Goal: Task Accomplishment & Management: Manage account settings

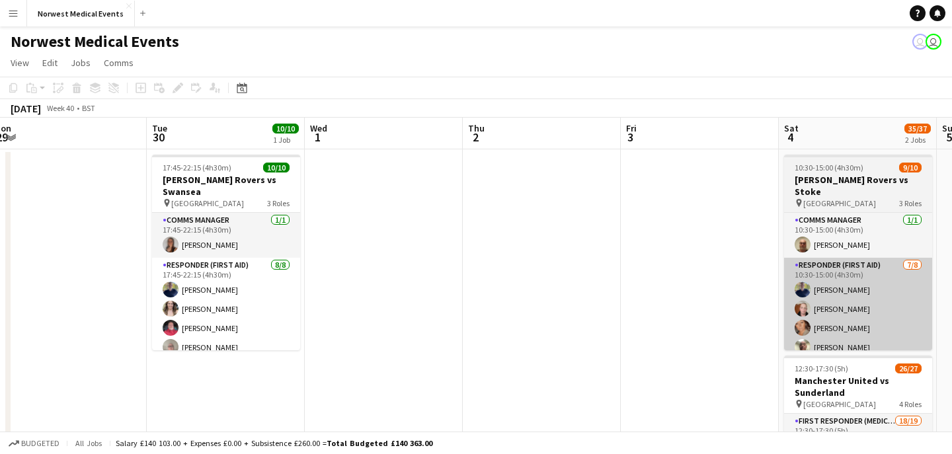
scroll to position [0, 591]
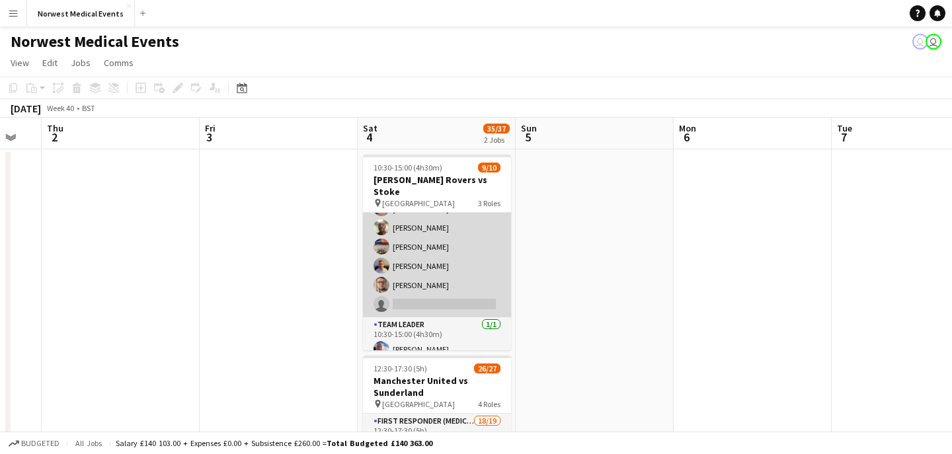
click at [450, 275] on app-card-role "Responder (First Aid) [DATE] 10:30-15:00 (4h30m) [PERSON_NAME] [PERSON_NAME] [P…" at bounding box center [437, 227] width 148 height 179
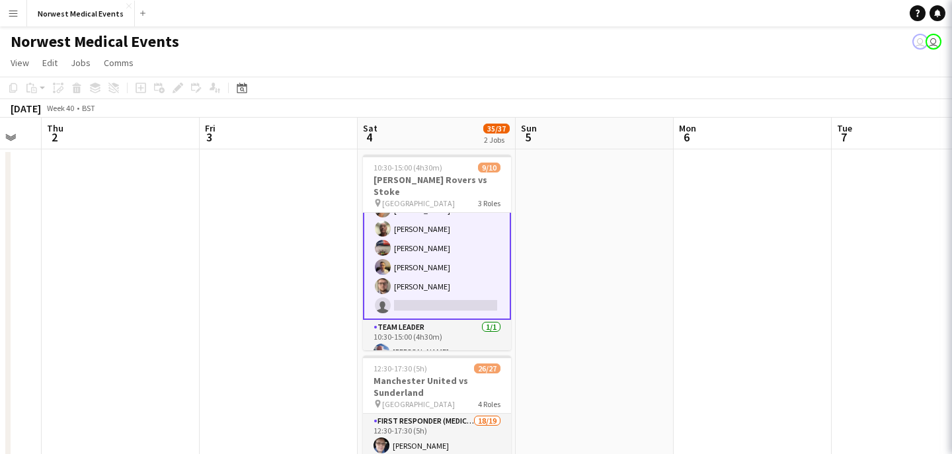
scroll to position [121, 0]
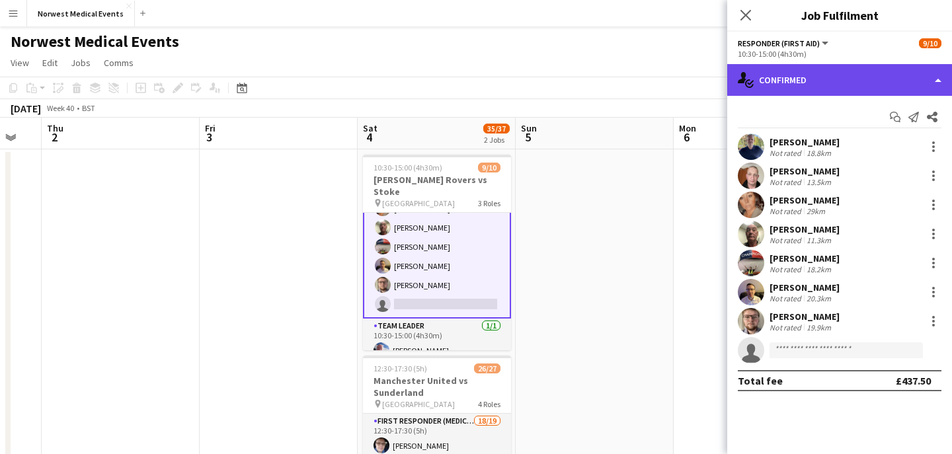
click at [797, 81] on div "single-neutral-actions-check-2 Confirmed" at bounding box center [840, 80] width 225 height 32
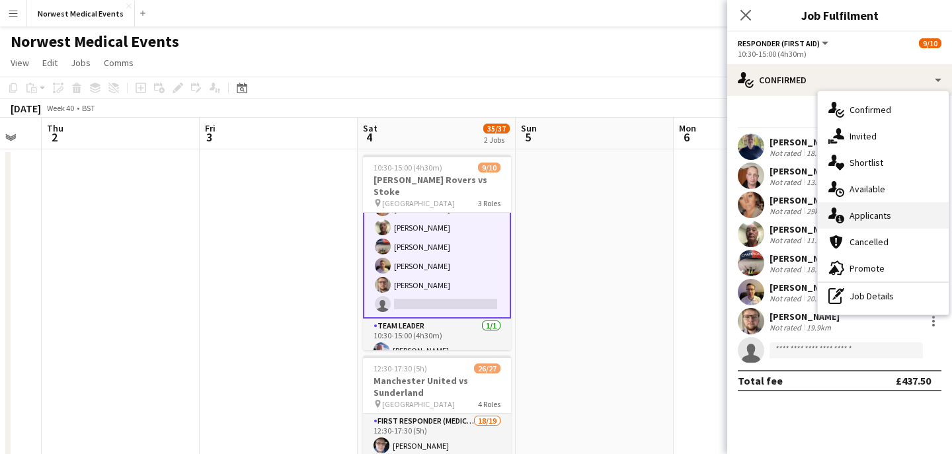
click at [884, 216] on span "Applicants" at bounding box center [871, 216] width 42 height 12
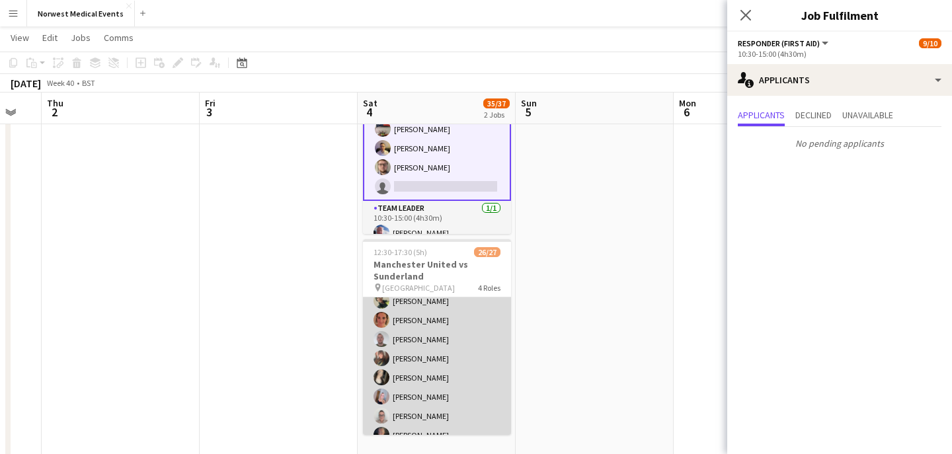
scroll to position [319, 0]
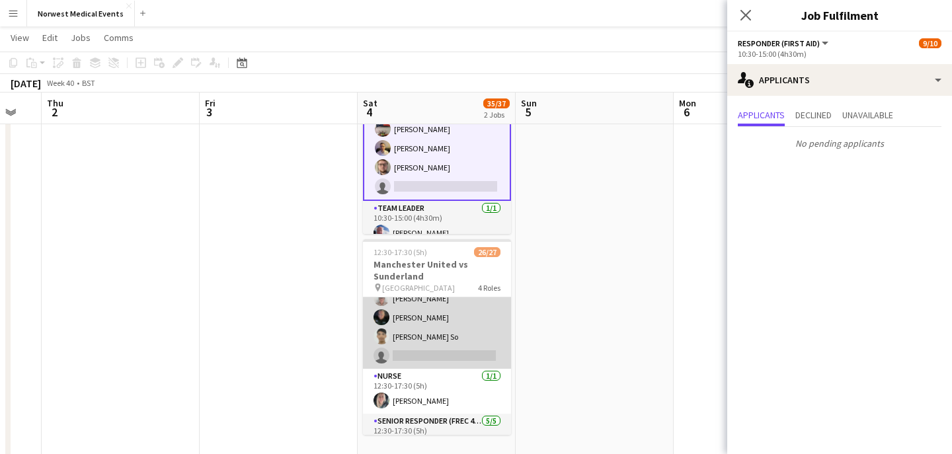
click at [444, 337] on app-card-role "First Responder (Medical) 18/19 12:30-17:30 (5h) [PERSON_NAME] [PERSON_NAME] [P…" at bounding box center [437, 174] width 148 height 390
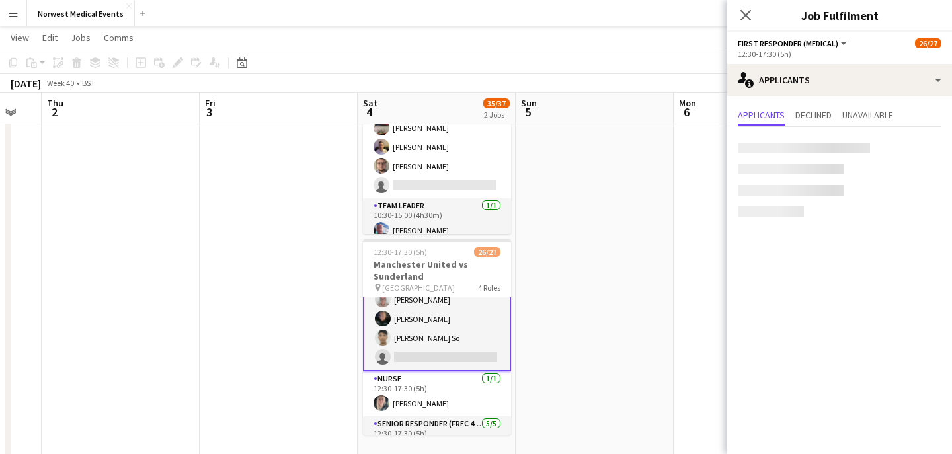
scroll to position [320, 0]
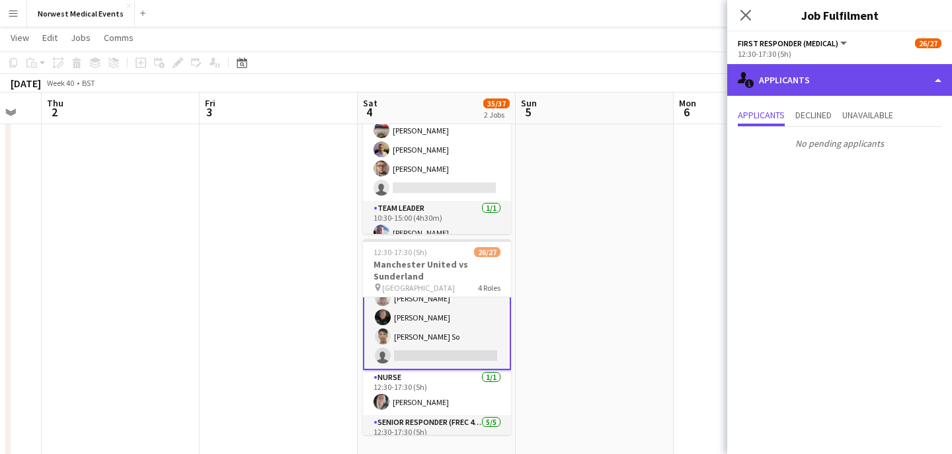
click at [818, 82] on div "single-neutral-actions-information Applicants" at bounding box center [840, 80] width 225 height 32
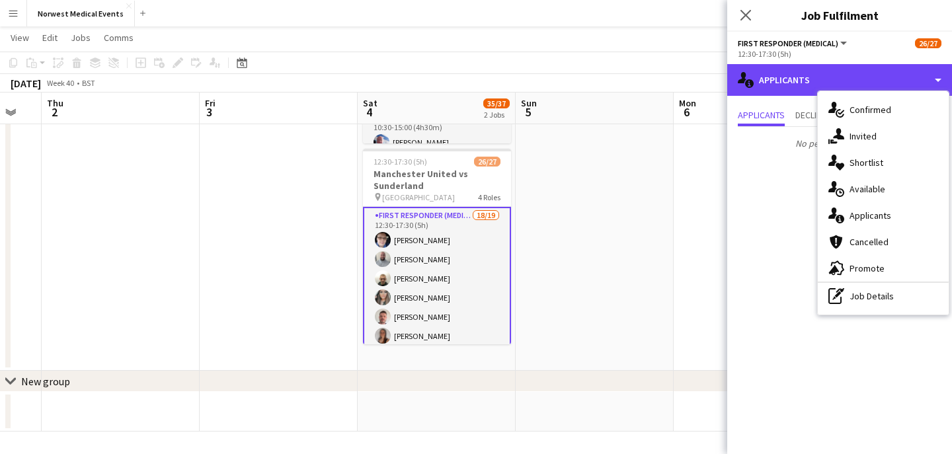
scroll to position [0, 0]
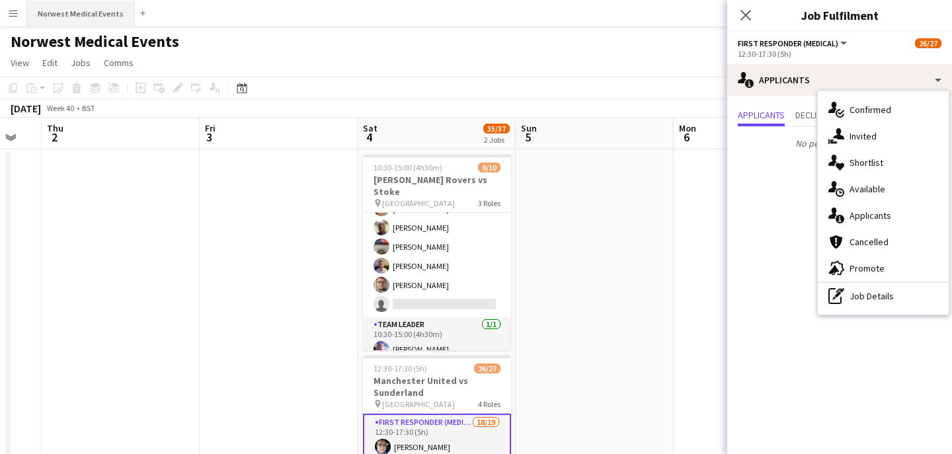
click at [97, 19] on button "Norwest Medical Events Close" at bounding box center [81, 14] width 108 height 26
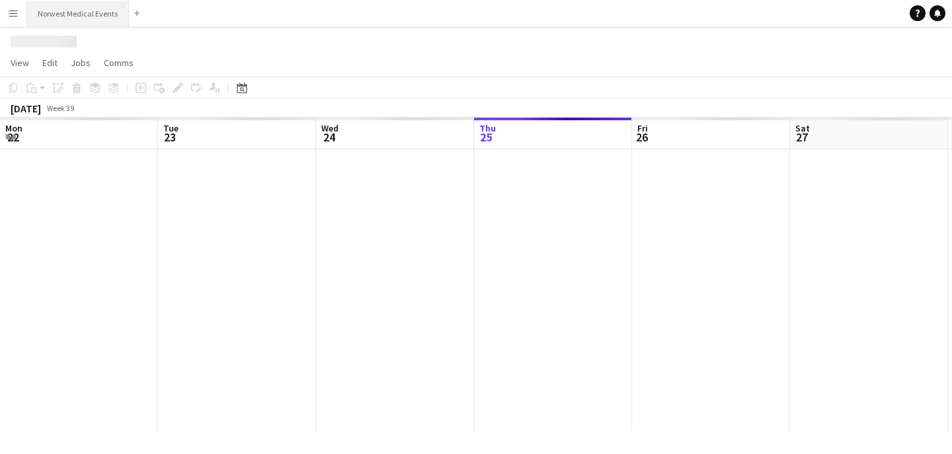
scroll to position [0, 316]
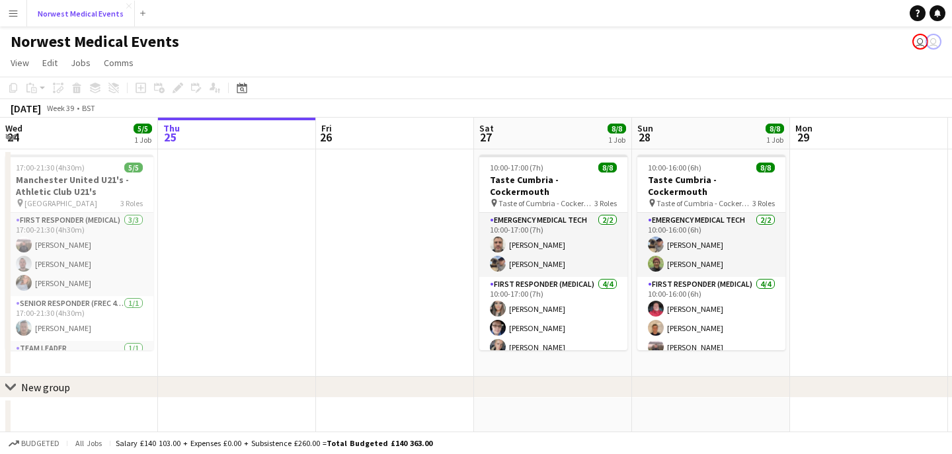
click at [27, 1] on button "Norwest Medical Events Close" at bounding box center [81, 14] width 108 height 26
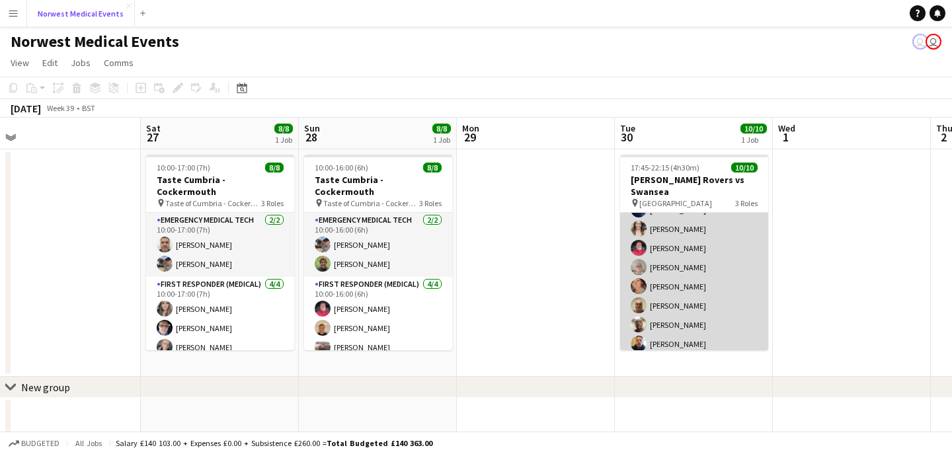
scroll to position [120, 0]
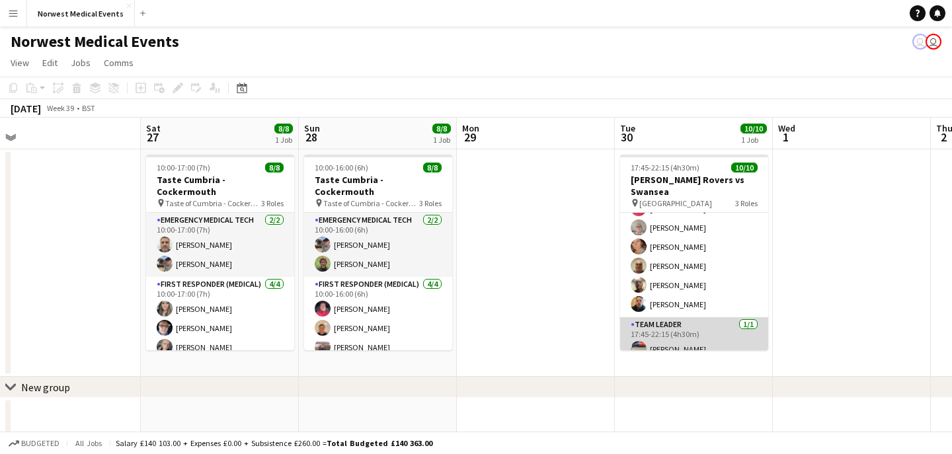
click at [687, 318] on app-card-role "Team Leader [DATE] 17:45-22:15 (4h30m) [PERSON_NAME]" at bounding box center [694, 339] width 148 height 45
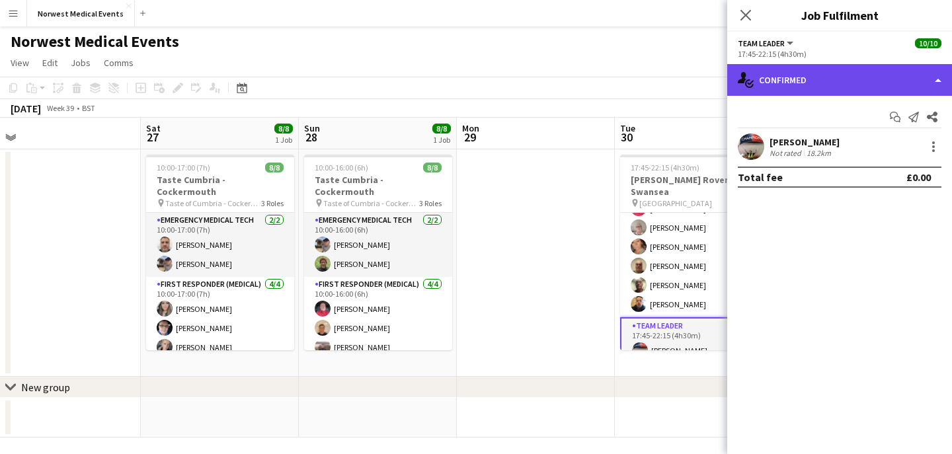
click at [855, 93] on div "single-neutral-actions-check-2 Confirmed" at bounding box center [840, 80] width 225 height 32
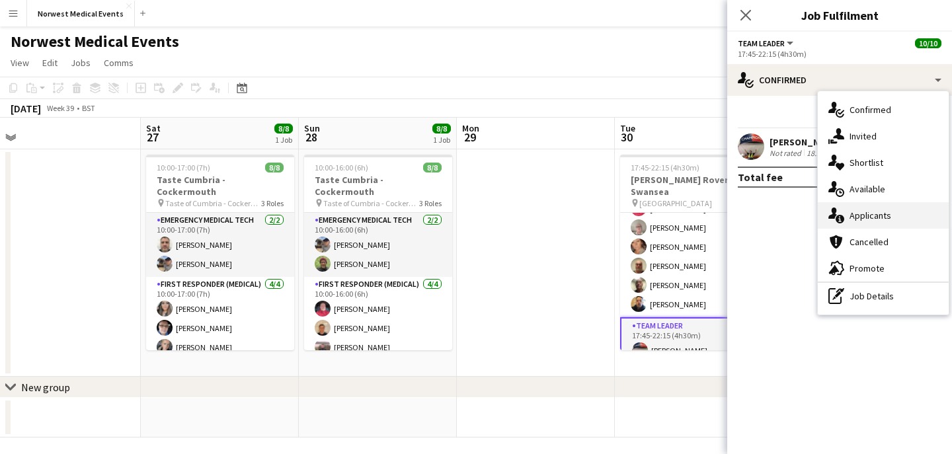
click at [878, 212] on span "Applicants" at bounding box center [871, 216] width 42 height 12
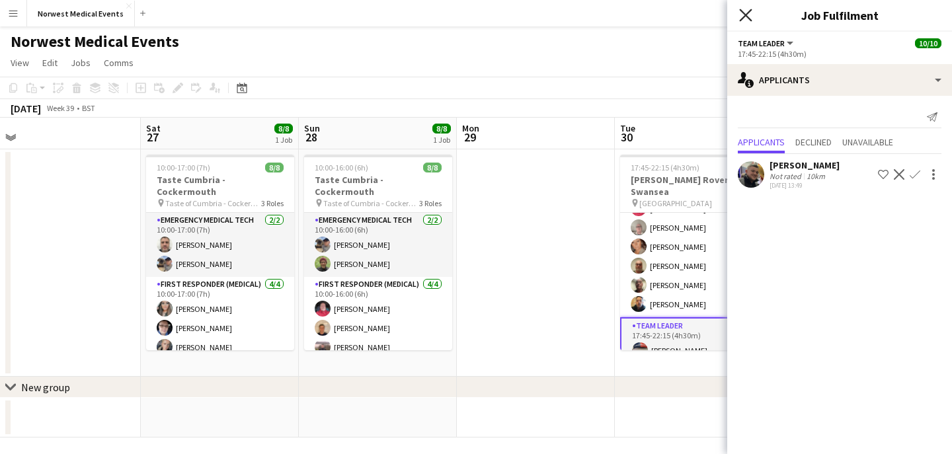
click at [745, 17] on icon "Close pop-in" at bounding box center [745, 15] width 13 height 13
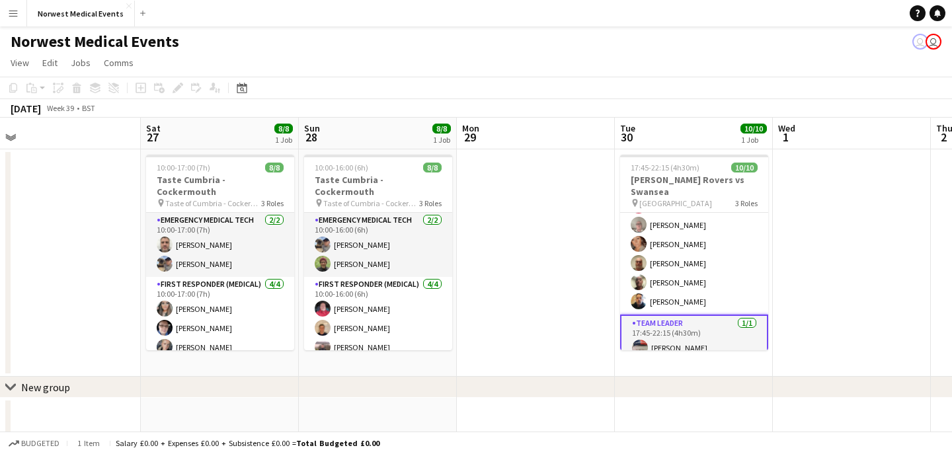
click at [707, 328] on app-card-role "Team Leader [DATE] 17:45-22:15 (4h30m) [PERSON_NAME]" at bounding box center [694, 339] width 148 height 48
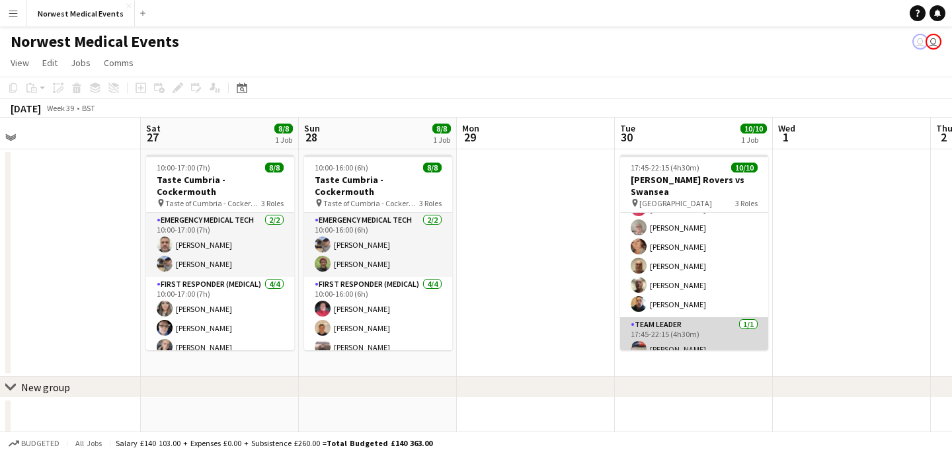
click at [707, 328] on app-card-role "Team Leader [DATE] 17:45-22:15 (4h30m) [PERSON_NAME]" at bounding box center [694, 339] width 148 height 45
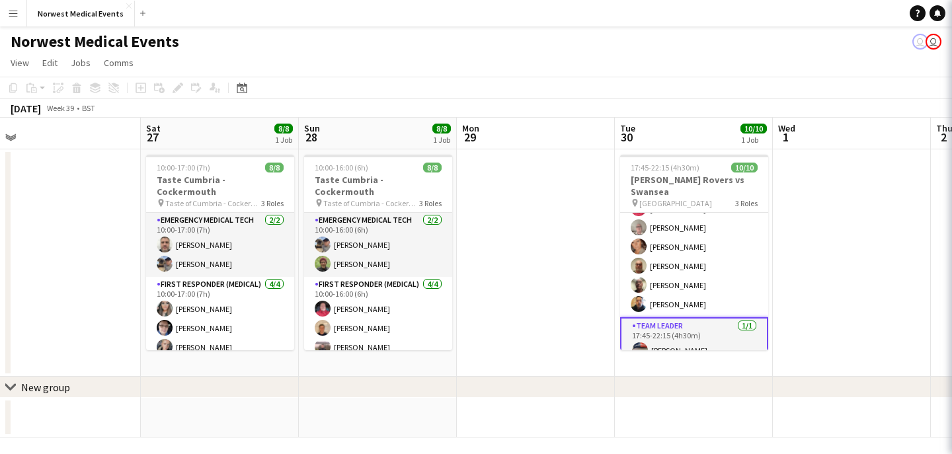
scroll to position [122, 0]
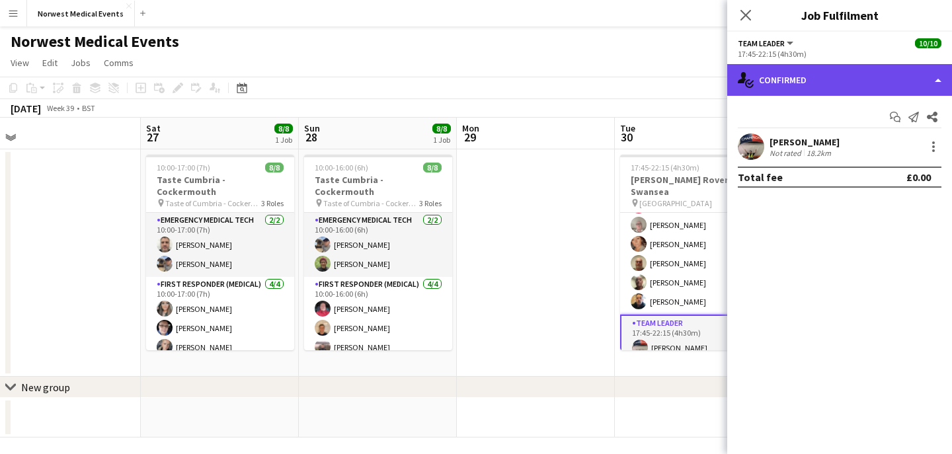
click at [857, 81] on div "single-neutral-actions-check-2 Confirmed" at bounding box center [840, 80] width 225 height 32
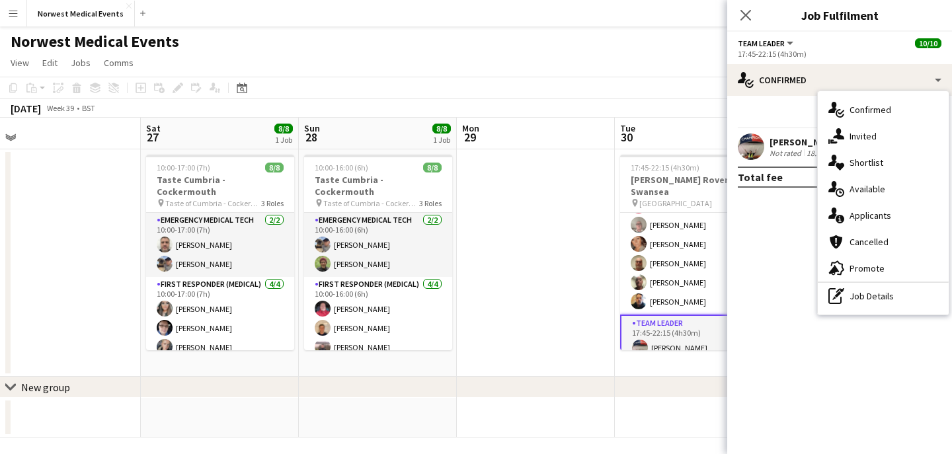
click at [783, 134] on div "[PERSON_NAME] Not rated 18.2km" at bounding box center [840, 147] width 225 height 26
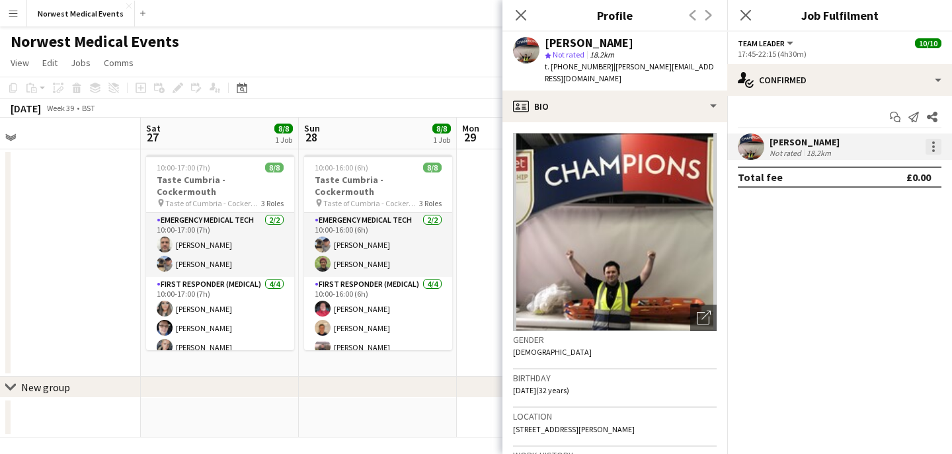
click at [937, 150] on div at bounding box center [934, 147] width 16 height 16
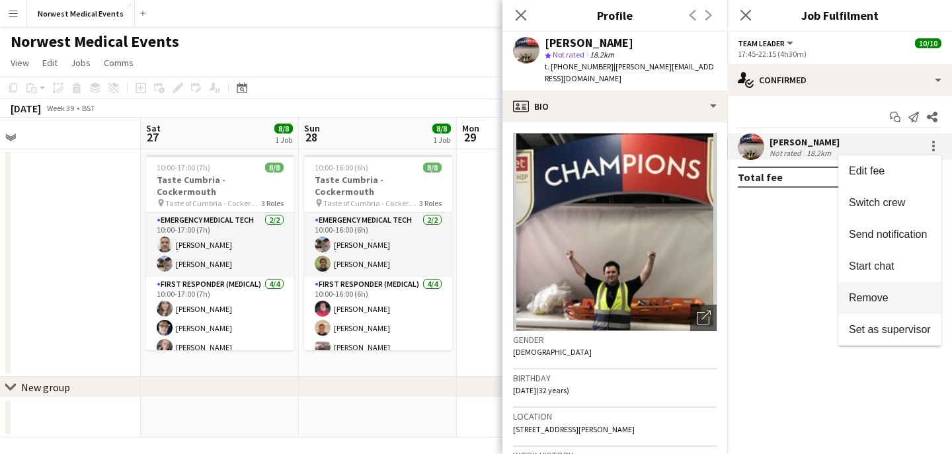
click at [902, 288] on button "Remove" at bounding box center [890, 298] width 103 height 32
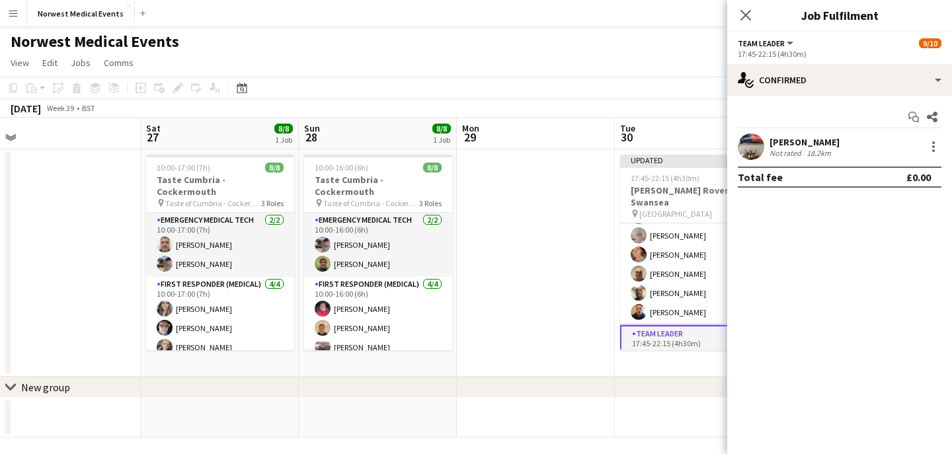
click at [748, 16] on icon "Close pop-in" at bounding box center [746, 15] width 11 height 11
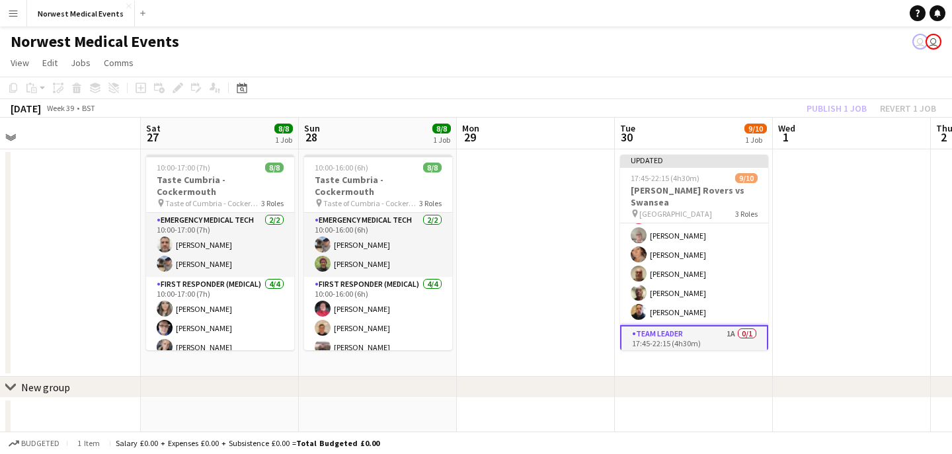
click at [842, 108] on div "Publish 1 job Revert 1 job" at bounding box center [871, 108] width 161 height 17
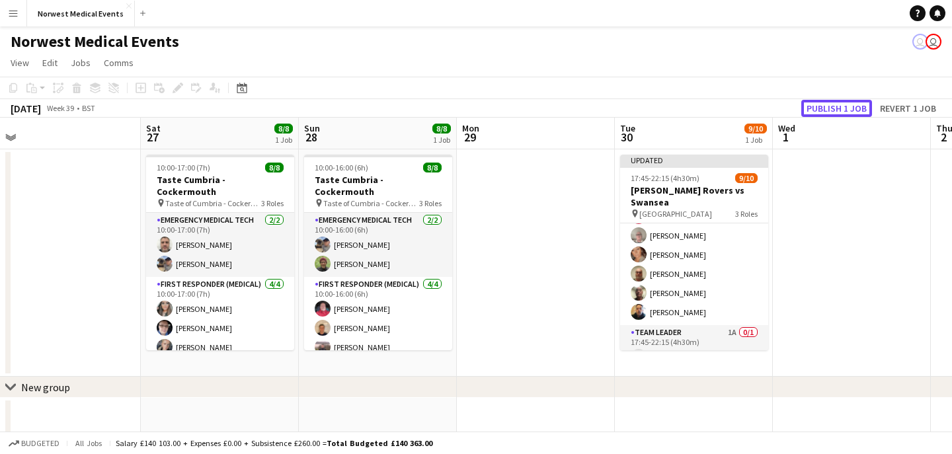
click at [842, 108] on button "Publish 1 job" at bounding box center [837, 108] width 71 height 17
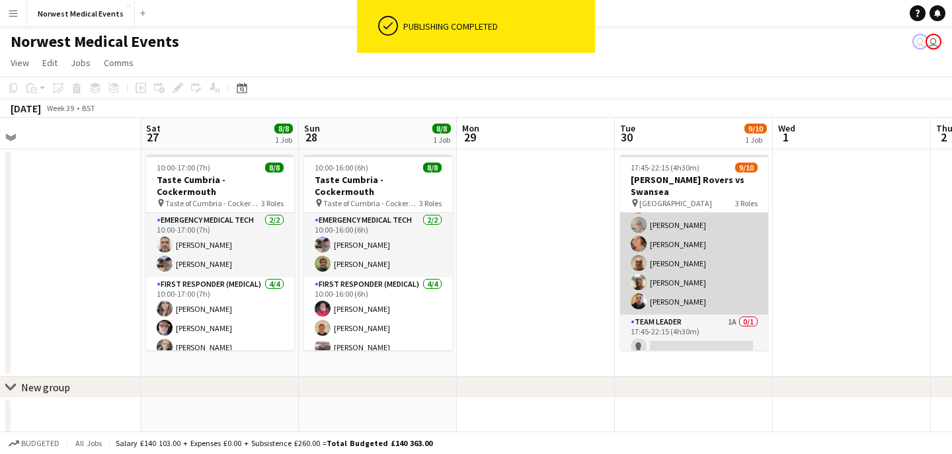
scroll to position [120, 0]
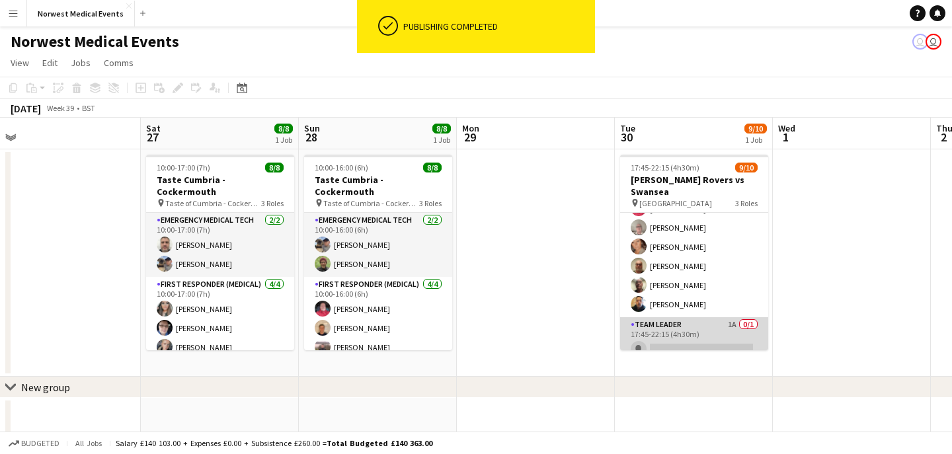
click at [696, 325] on app-card-role "Team Leader 1A 0/1 17:45-22:15 (4h30m) single-neutral-actions" at bounding box center [694, 339] width 148 height 45
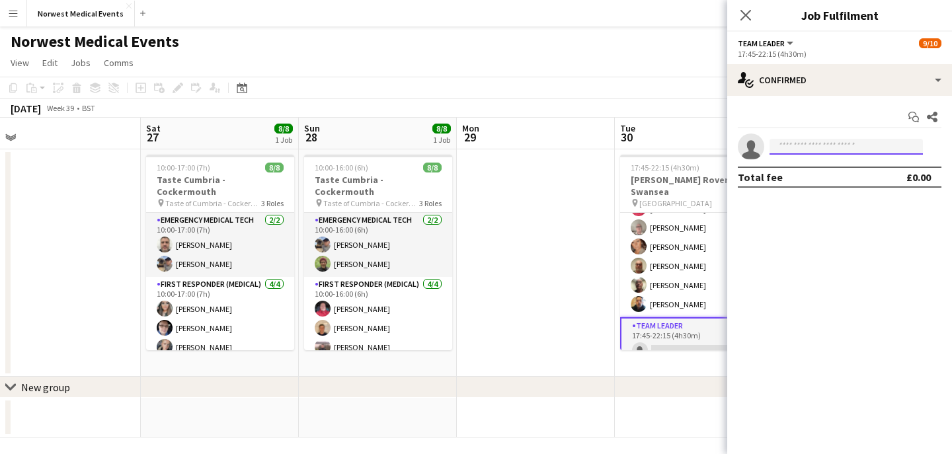
click at [803, 144] on input at bounding box center [846, 147] width 153 height 16
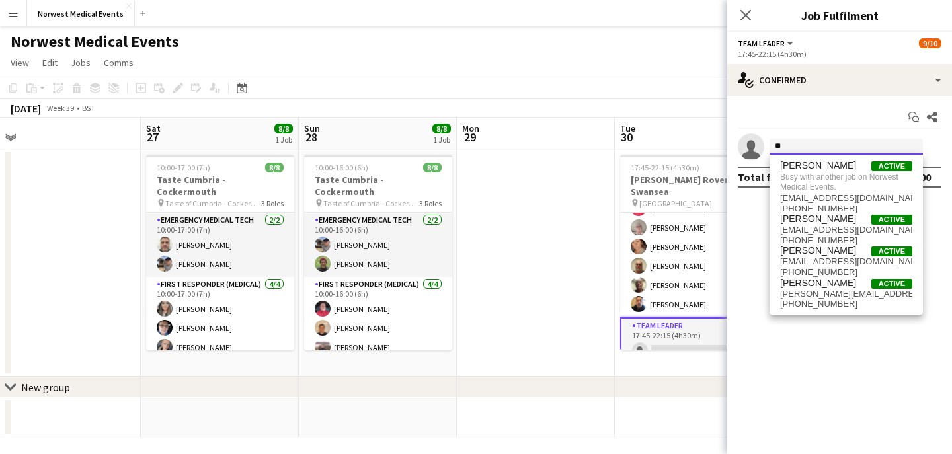
type input "*"
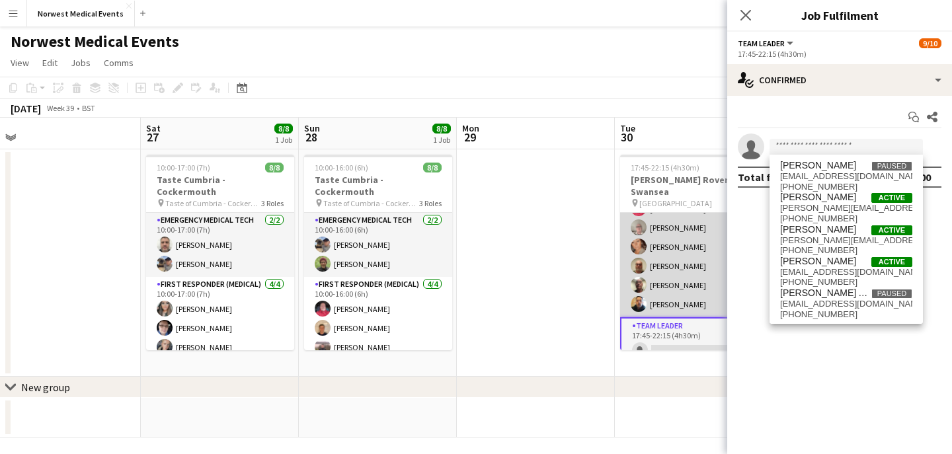
click at [662, 253] on app-card-role "Responder (First Aid) [DATE] 17:45-22:15 (4h30m) [PERSON_NAME] [PERSON_NAME] [P…" at bounding box center [694, 227] width 148 height 179
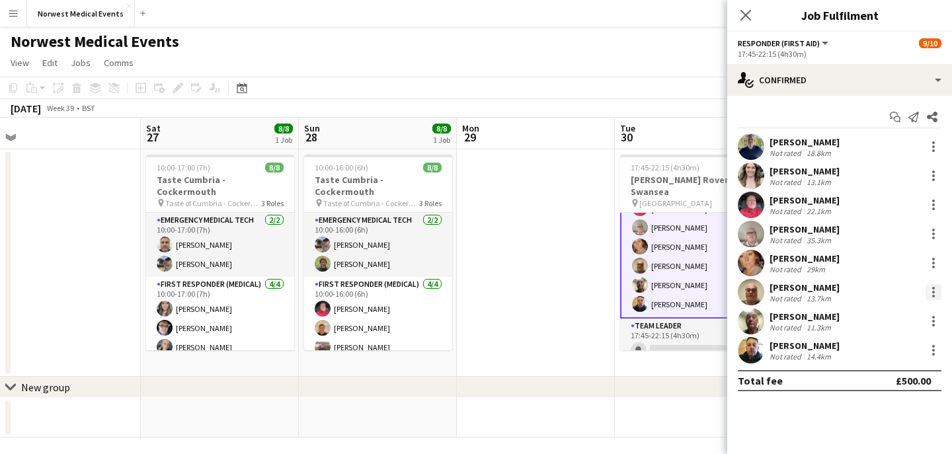
click at [935, 289] on div at bounding box center [934, 292] width 16 height 16
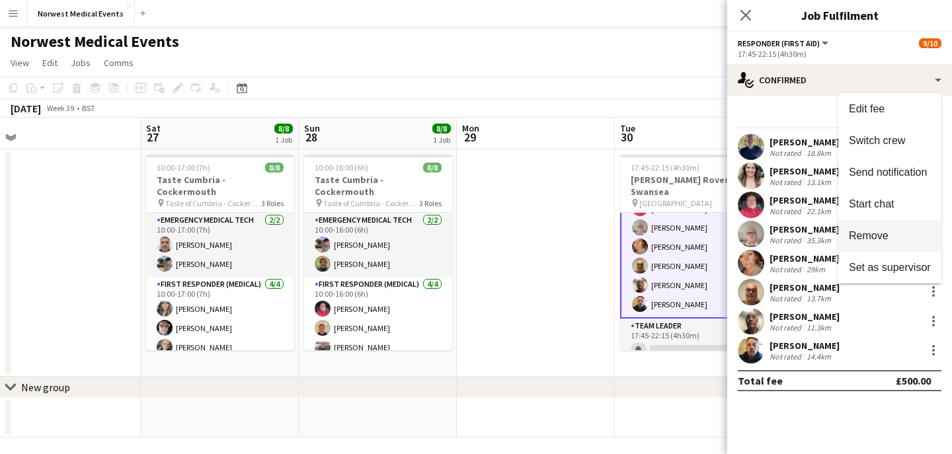
click at [892, 244] on button "Remove" at bounding box center [890, 236] width 103 height 32
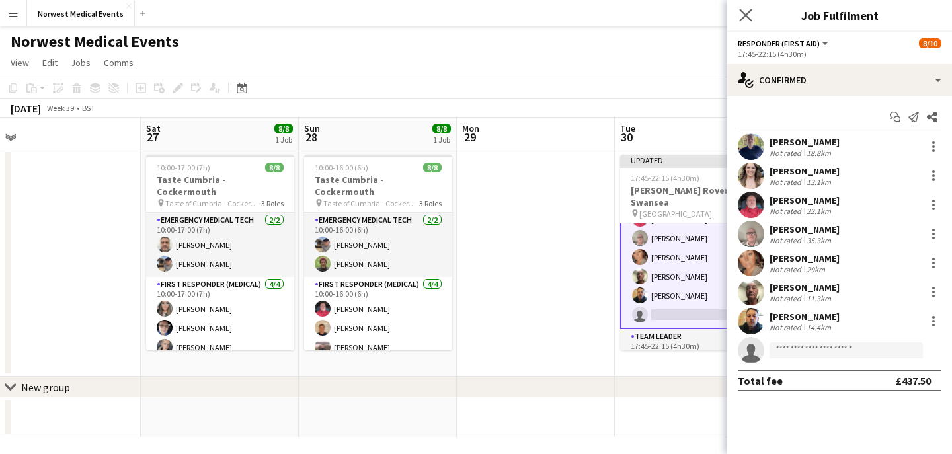
click at [749, 21] on app-icon "Close pop-in" at bounding box center [746, 15] width 19 height 19
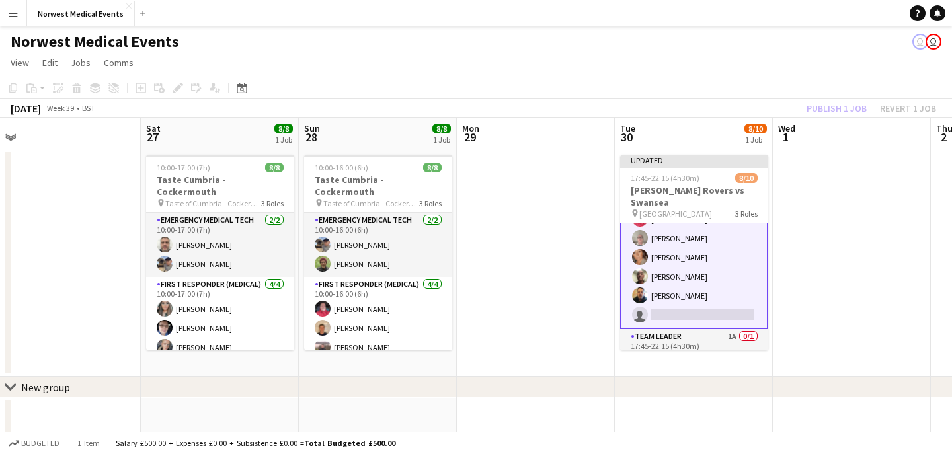
click at [846, 104] on div "Publish 1 job Revert 1 job" at bounding box center [871, 108] width 161 height 17
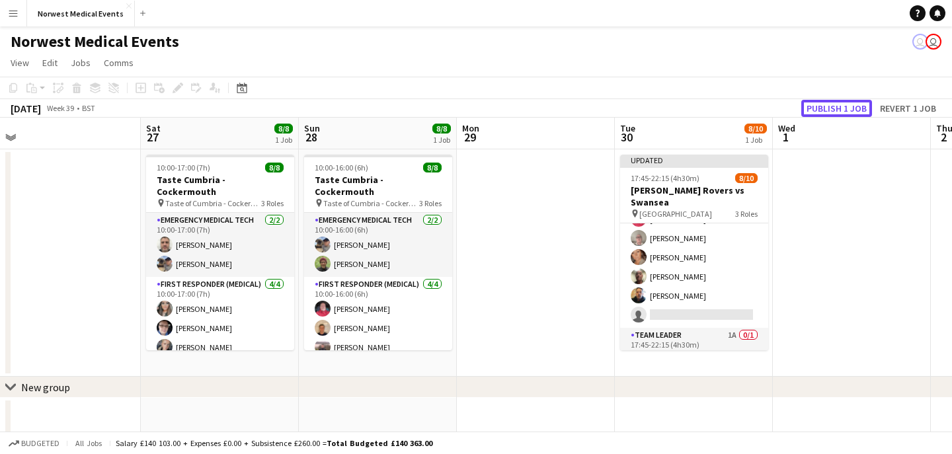
click at [846, 104] on button "Publish 1 job" at bounding box center [837, 108] width 71 height 17
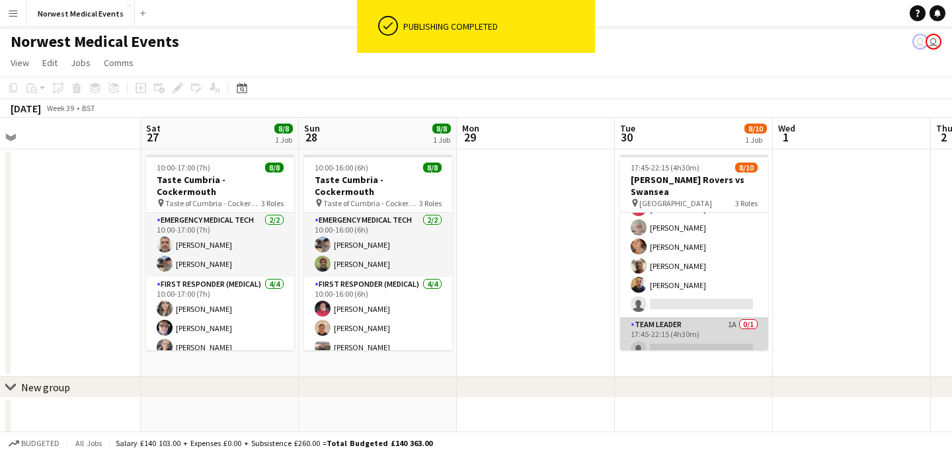
click at [708, 332] on app-card-role "Team Leader 1A 0/1 17:45-22:15 (4h30m) single-neutral-actions" at bounding box center [694, 339] width 148 height 45
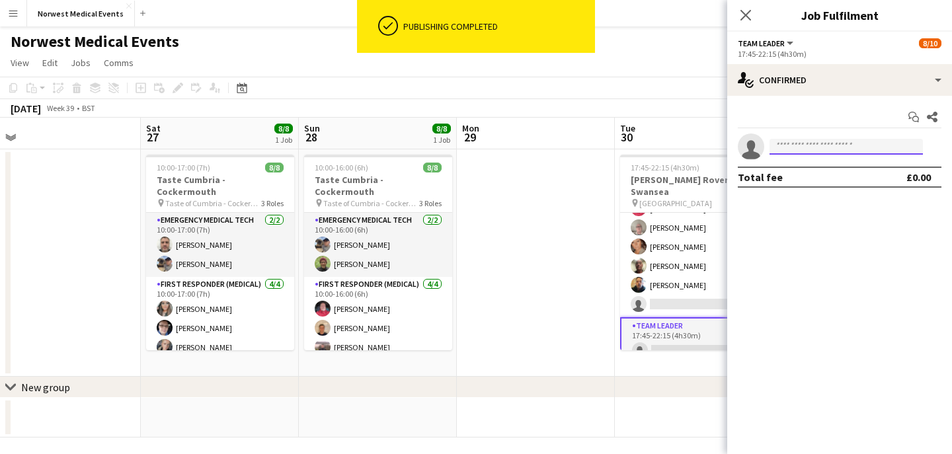
click at [806, 148] on input at bounding box center [846, 147] width 153 height 16
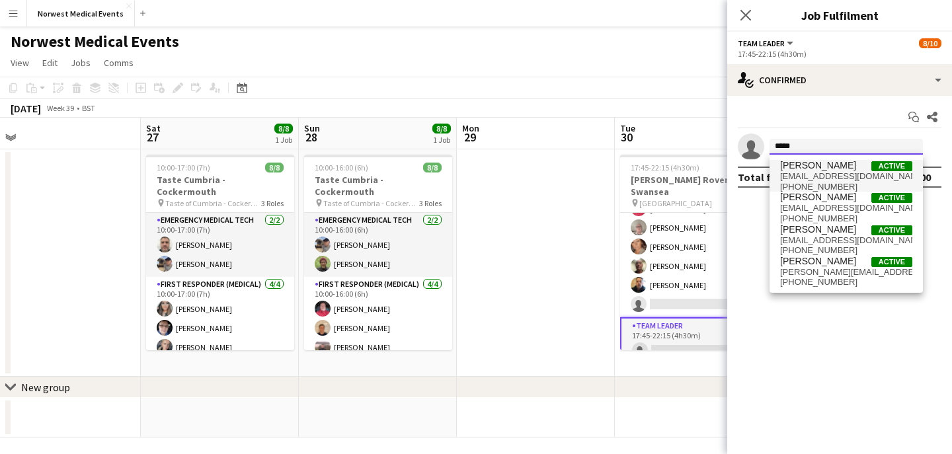
type input "*****"
click at [819, 167] on span "[PERSON_NAME]" at bounding box center [819, 165] width 76 height 11
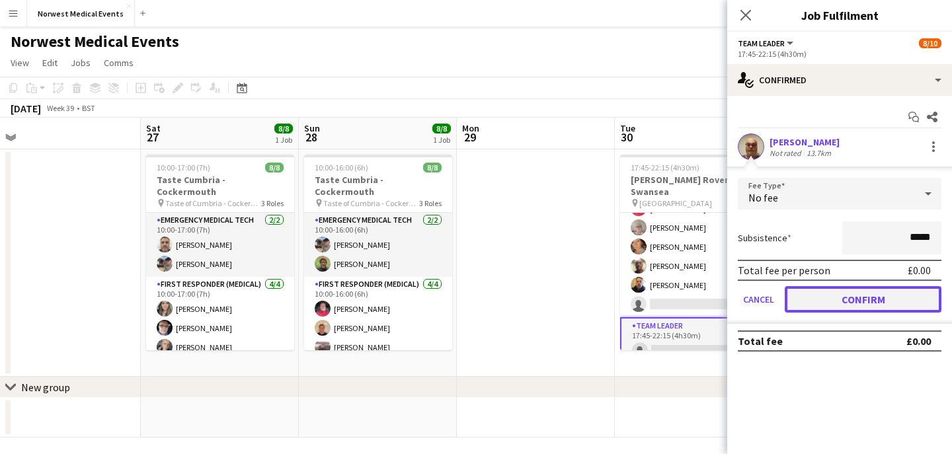
click at [853, 303] on button "Confirm" at bounding box center [863, 299] width 157 height 26
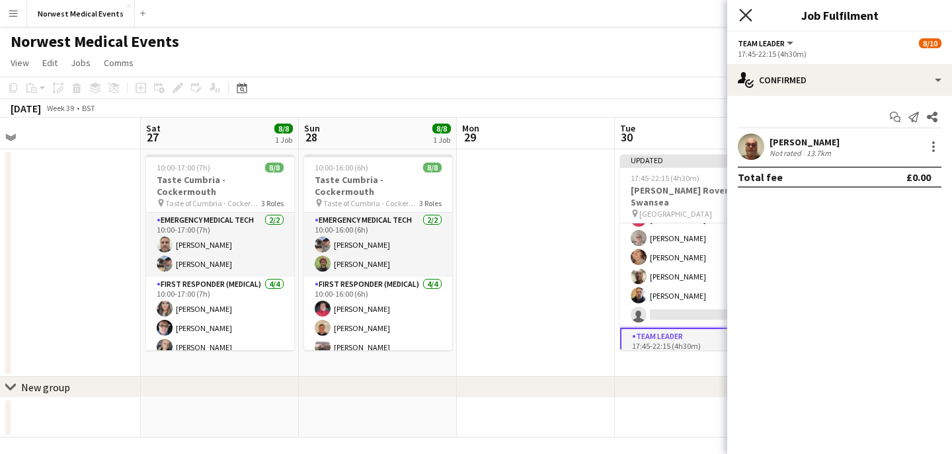
click at [746, 13] on icon "Close pop-in" at bounding box center [745, 15] width 13 height 13
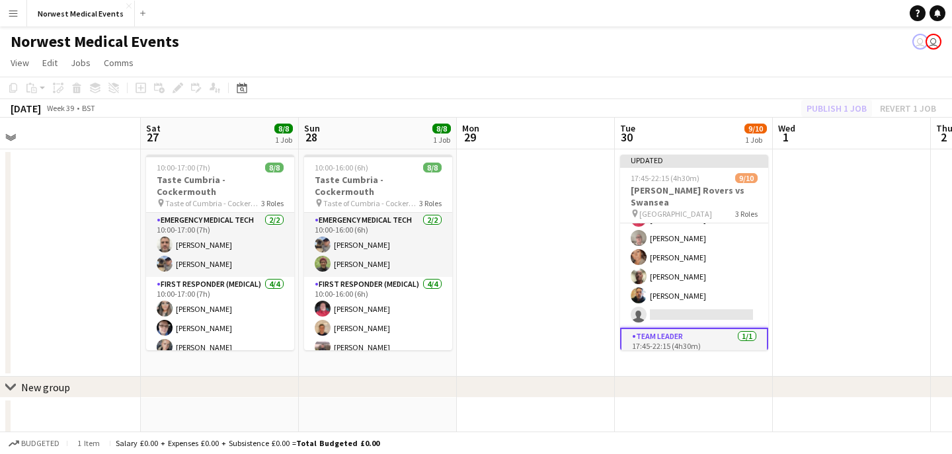
click at [834, 106] on div "Publish 1 job Revert 1 job" at bounding box center [871, 108] width 161 height 17
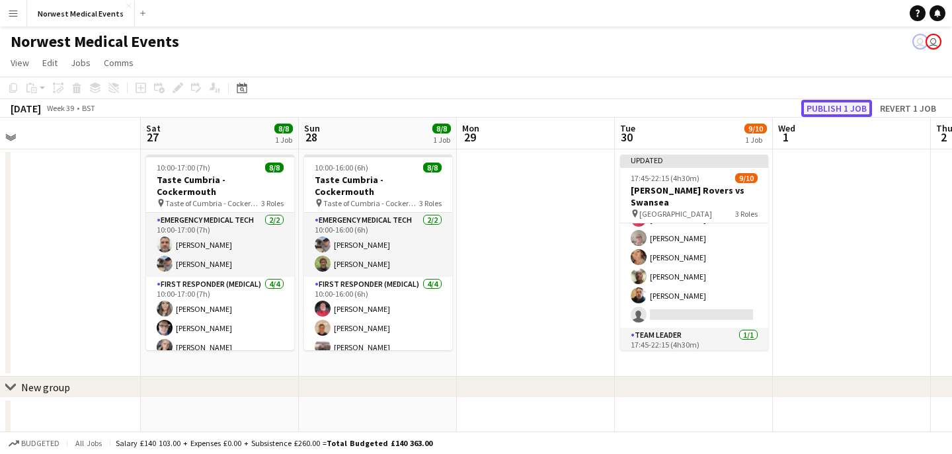
click at [834, 106] on button "Publish 1 job" at bounding box center [837, 108] width 71 height 17
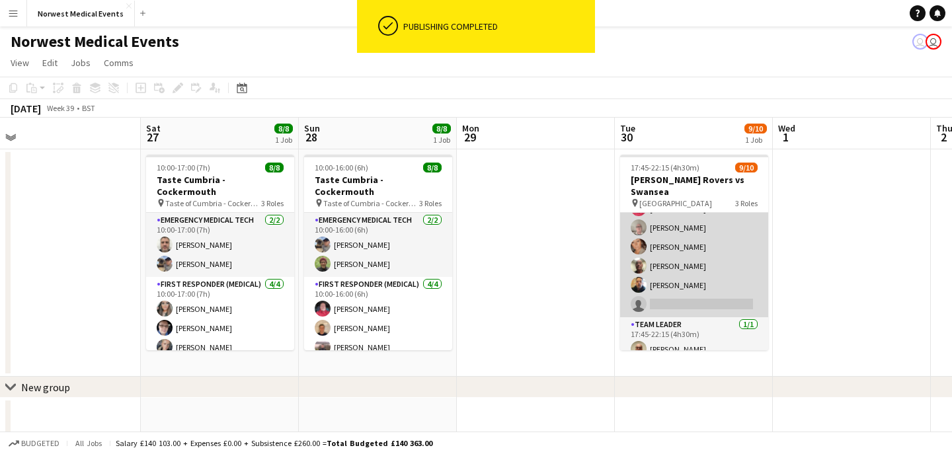
click at [688, 290] on app-card-role "Responder (First Aid) 4A [DATE] 17:45-22:15 (4h30m) [PERSON_NAME] [PERSON_NAME]…" at bounding box center [694, 227] width 148 height 179
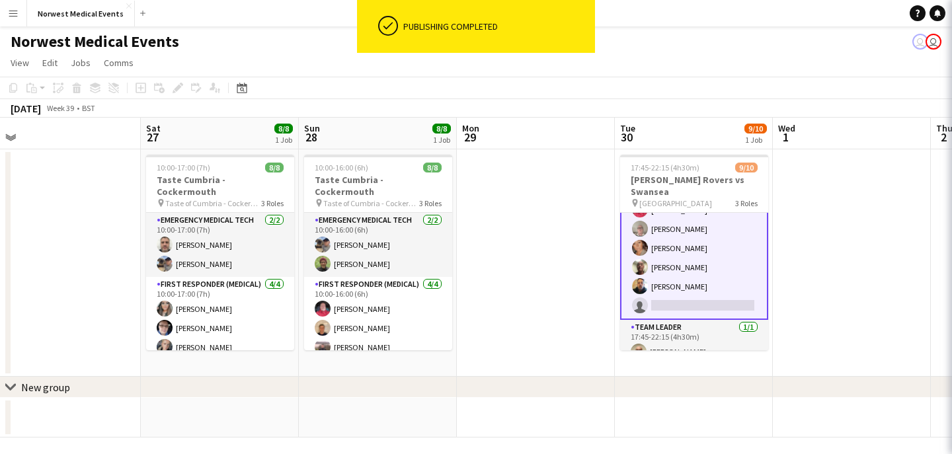
scroll to position [121, 0]
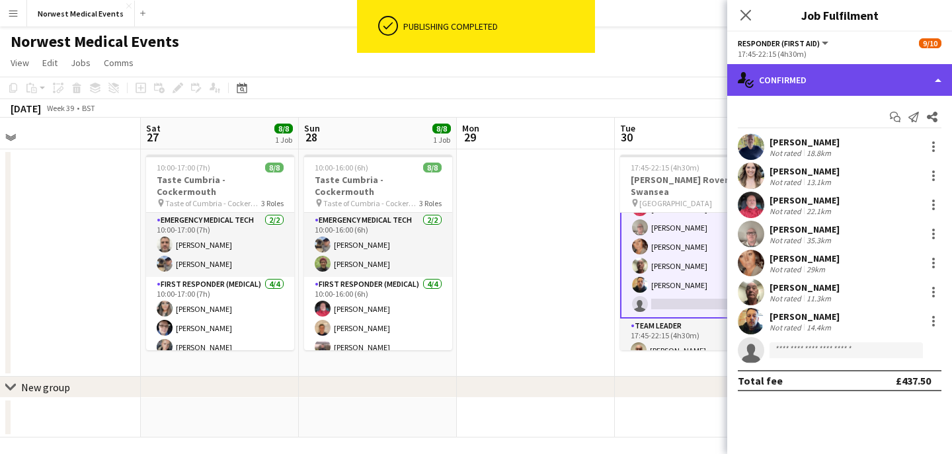
click at [859, 77] on div "single-neutral-actions-check-2 Confirmed" at bounding box center [840, 80] width 225 height 32
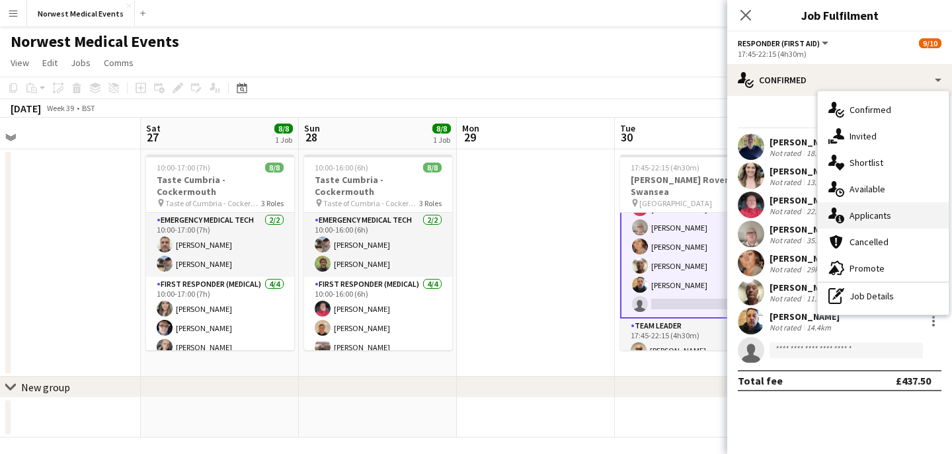
click at [882, 222] on div "single-neutral-actions-information Applicants" at bounding box center [883, 215] width 131 height 26
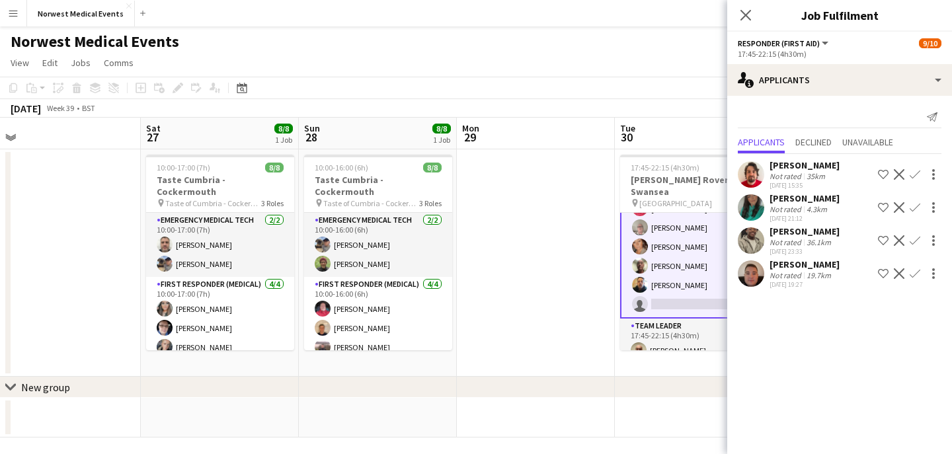
click at [913, 207] on app-icon "Confirm" at bounding box center [915, 207] width 11 height 11
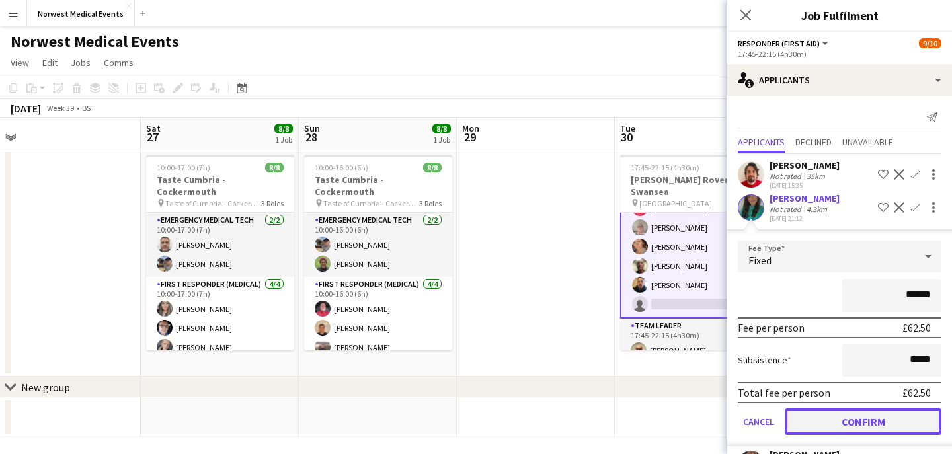
click at [869, 420] on button "Confirm" at bounding box center [863, 422] width 157 height 26
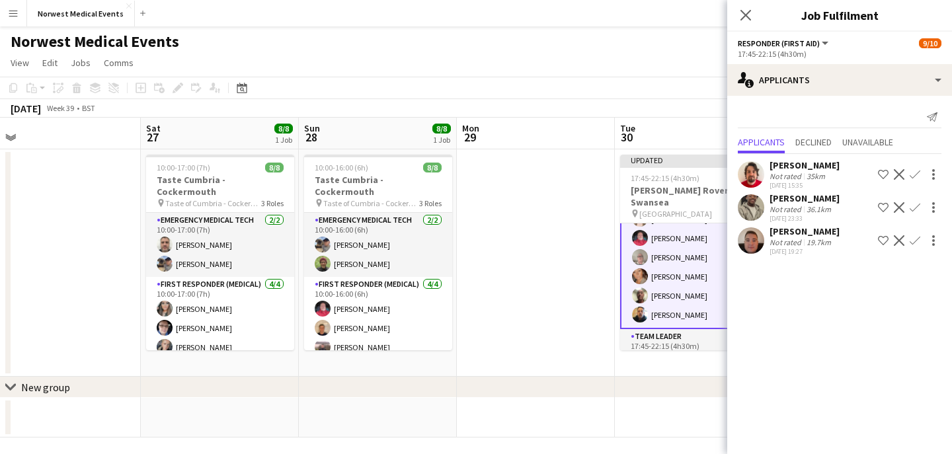
click at [745, 15] on icon at bounding box center [746, 15] width 11 height 11
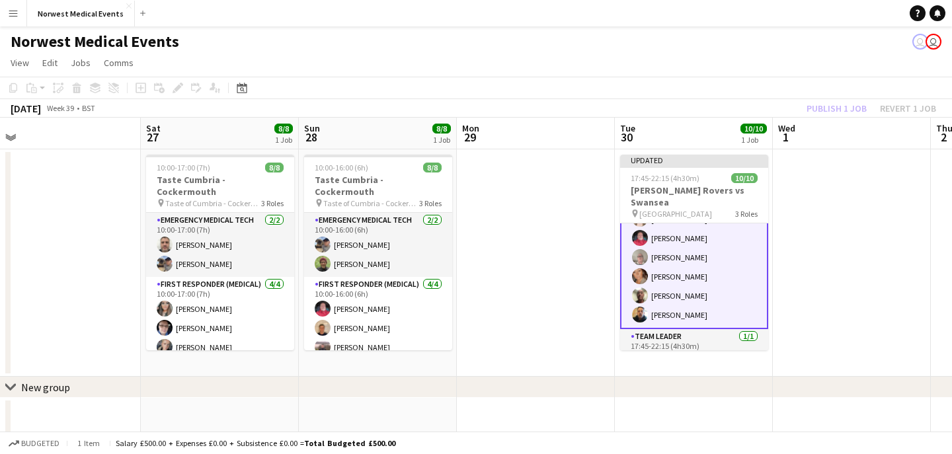
click at [730, 259] on app-card-role "Responder (First Aid) [DATE] 17:45-22:15 (4h30m) [PERSON_NAME] [PERSON_NAME] [P…" at bounding box center [694, 239] width 148 height 182
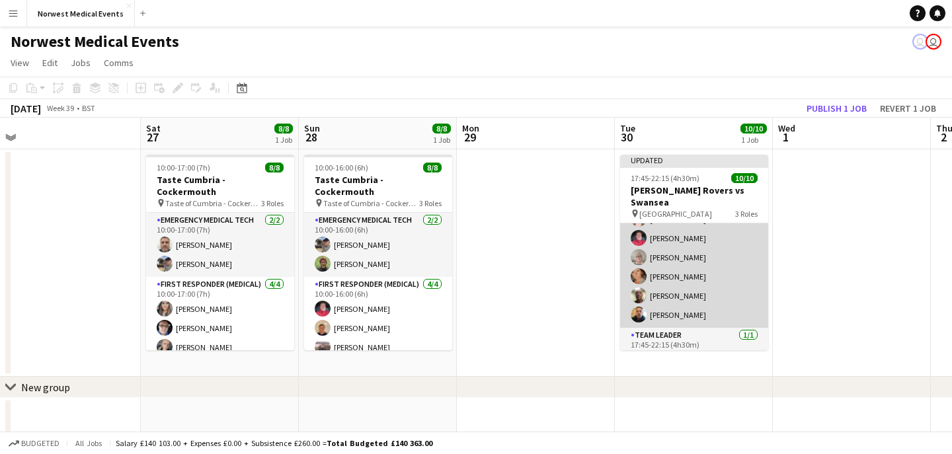
click at [724, 265] on app-card-role "Responder (First Aid) [DATE] 17:45-22:15 (4h30m) [PERSON_NAME] [PERSON_NAME] [P…" at bounding box center [694, 238] width 148 height 179
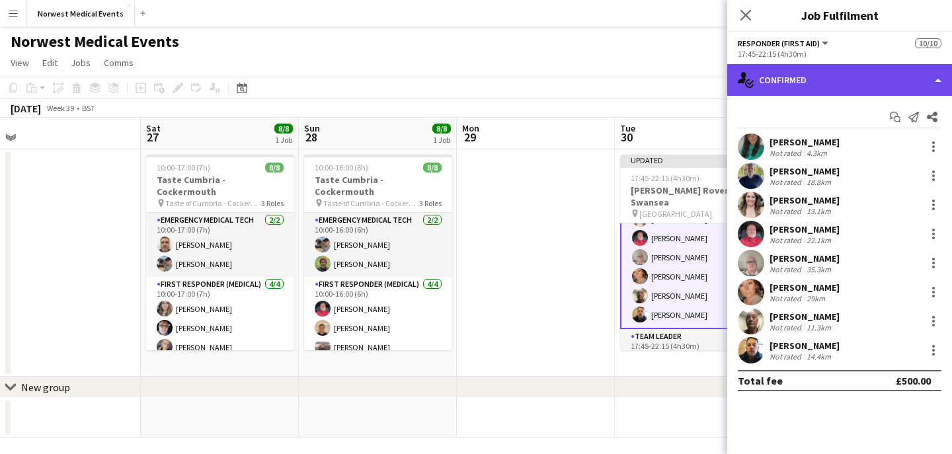
click at [833, 77] on div "single-neutral-actions-check-2 Confirmed" at bounding box center [840, 80] width 225 height 32
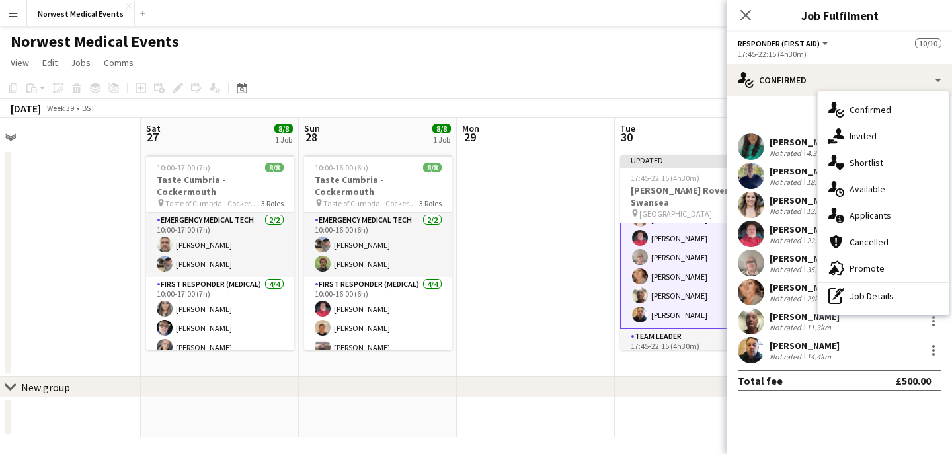
click at [776, 138] on div "[PERSON_NAME]" at bounding box center [805, 142] width 70 height 12
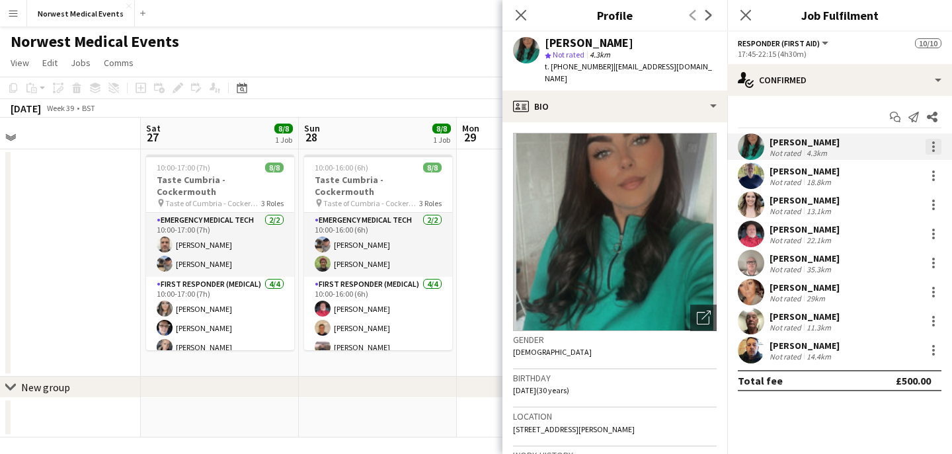
click at [937, 149] on div at bounding box center [934, 147] width 16 height 16
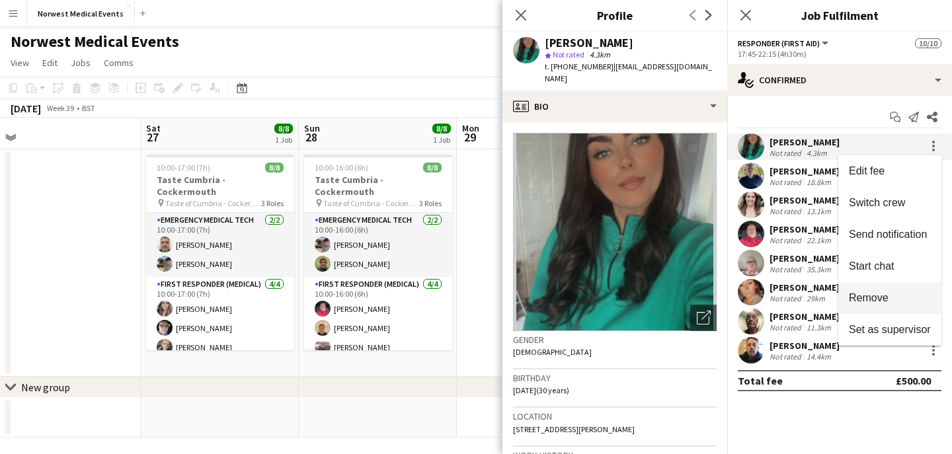
click at [901, 285] on button "Remove" at bounding box center [890, 298] width 103 height 32
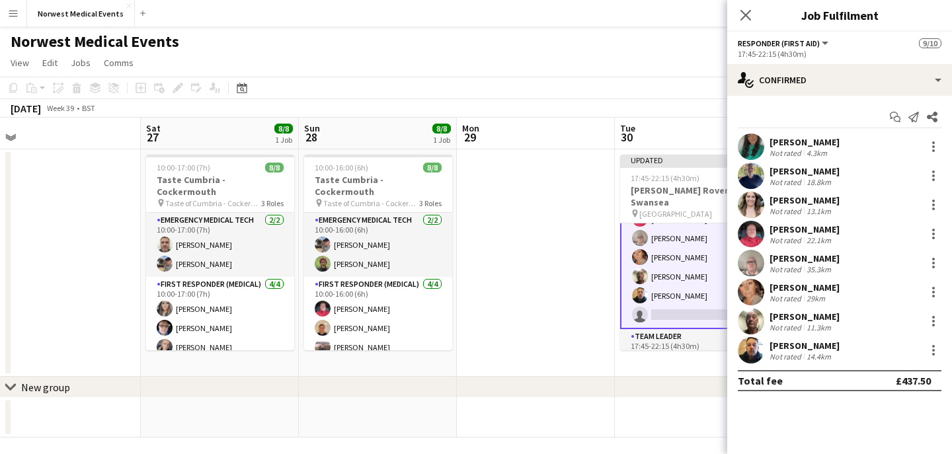
scroll to position [6, 0]
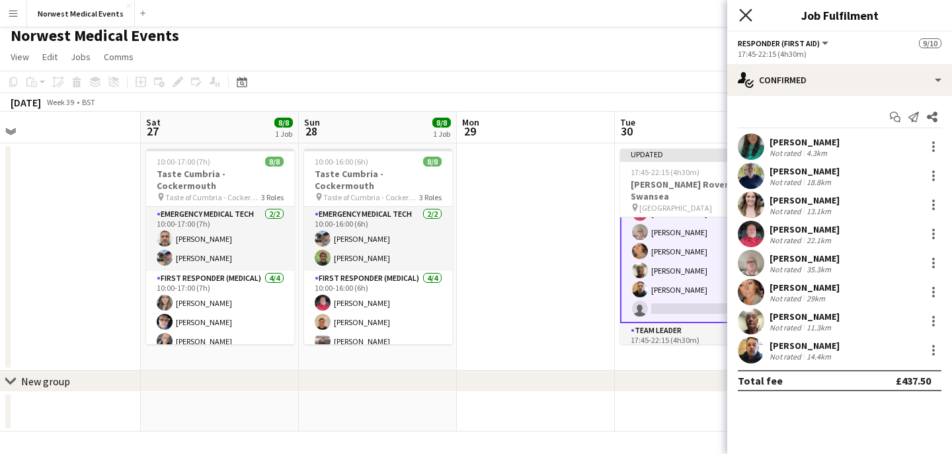
click at [749, 16] on icon "Close pop-in" at bounding box center [745, 15] width 13 height 13
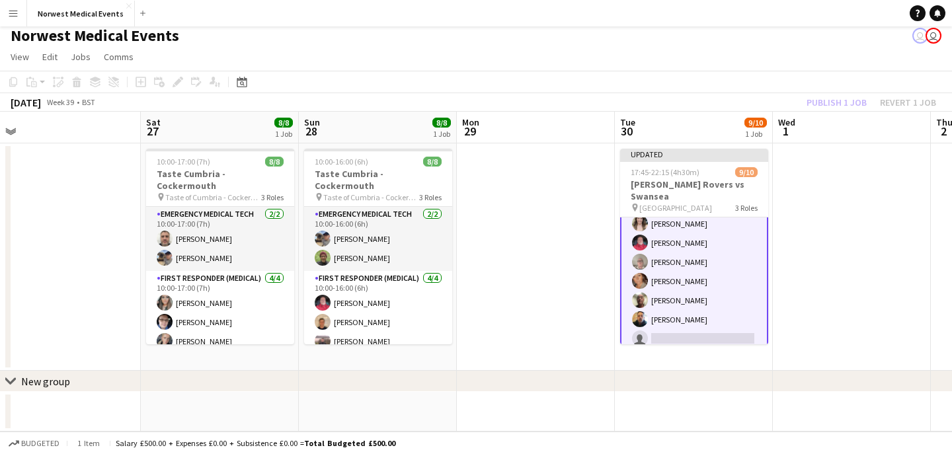
click at [697, 269] on app-card-role "Responder (First Aid) 3A [DATE] 17:45-22:15 (4h30m) [PERSON_NAME] [PERSON_NAME]…" at bounding box center [694, 262] width 148 height 182
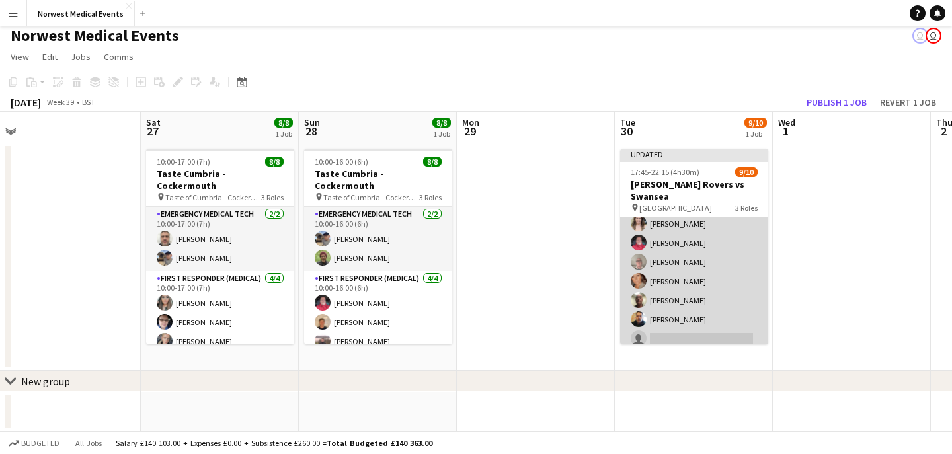
click at [700, 269] on app-card-role "Responder (First Aid) 3A [DATE] 17:45-22:15 (4h30m) [PERSON_NAME] [PERSON_NAME]…" at bounding box center [694, 262] width 148 height 179
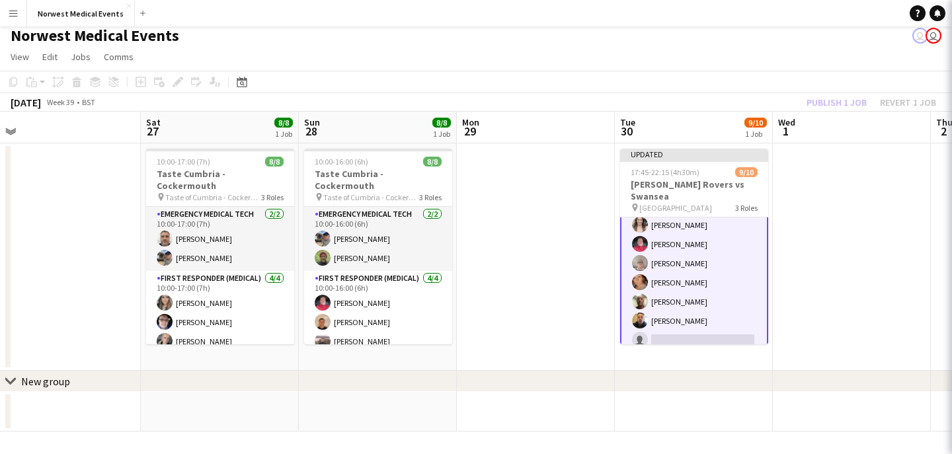
scroll to position [91, 0]
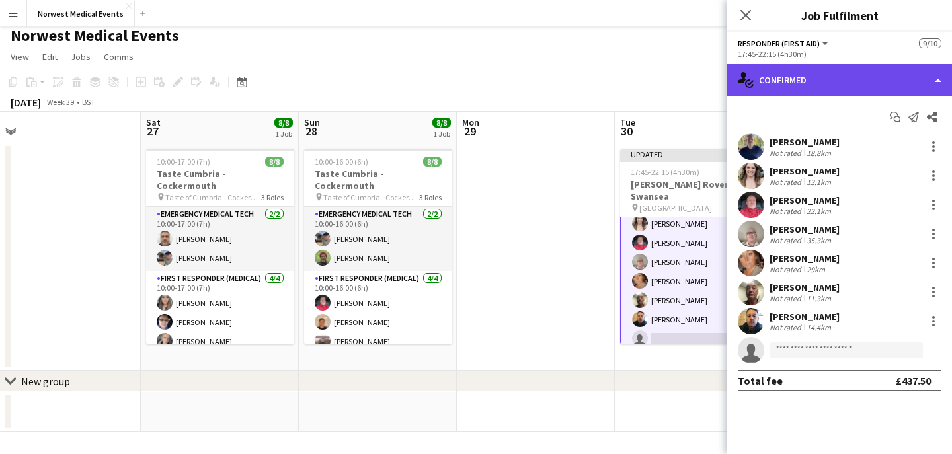
click at [846, 85] on div "single-neutral-actions-check-2 Confirmed" at bounding box center [840, 80] width 225 height 32
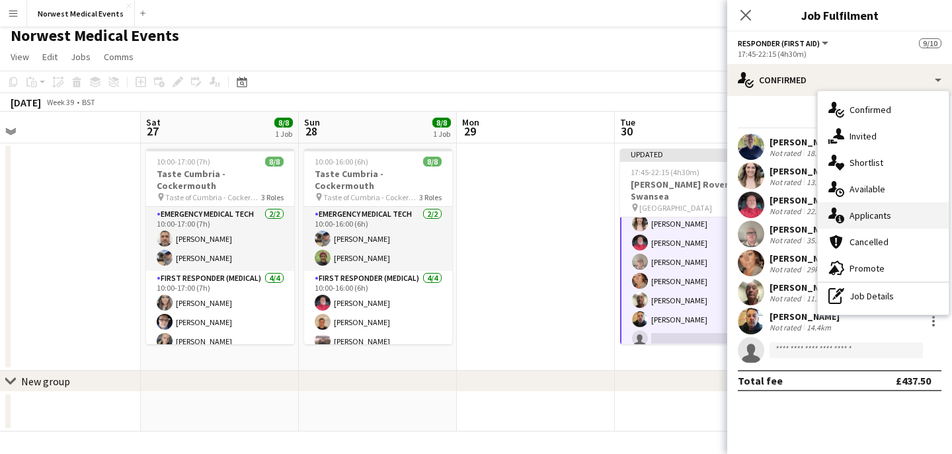
click at [882, 212] on span "Applicants" at bounding box center [871, 216] width 42 height 12
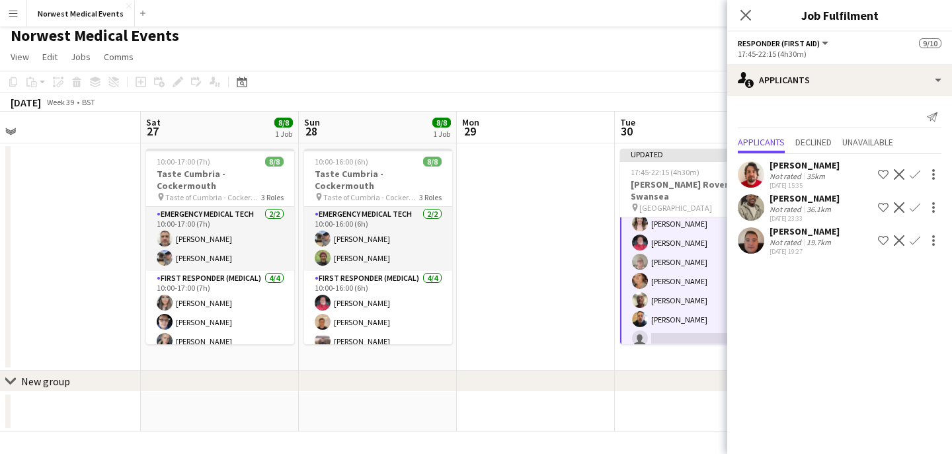
click at [917, 240] on app-icon "Confirm" at bounding box center [915, 240] width 11 height 11
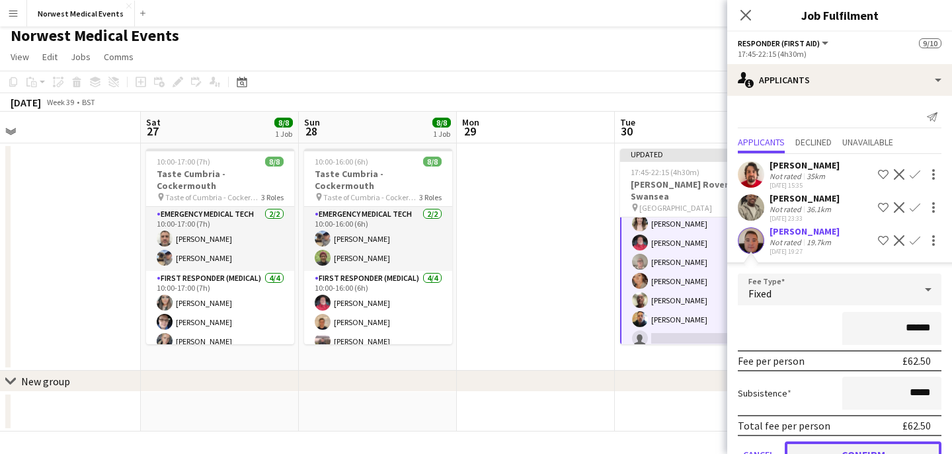
click at [884, 451] on button "Confirm" at bounding box center [863, 455] width 157 height 26
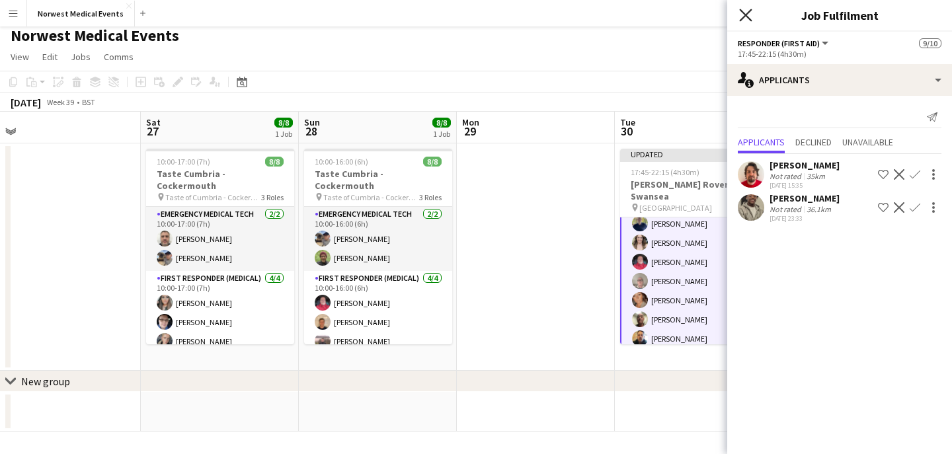
click at [744, 19] on icon "Close pop-in" at bounding box center [745, 15] width 13 height 13
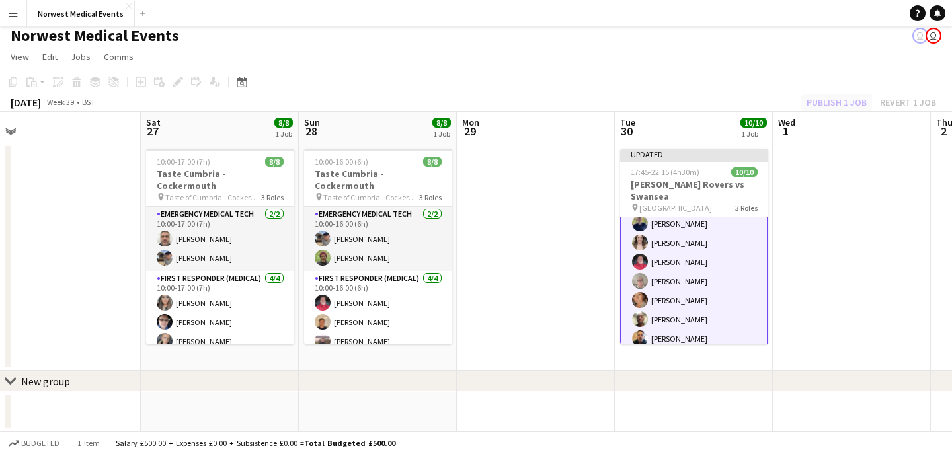
click at [835, 97] on div "Publish 1 job Revert 1 job" at bounding box center [871, 102] width 161 height 17
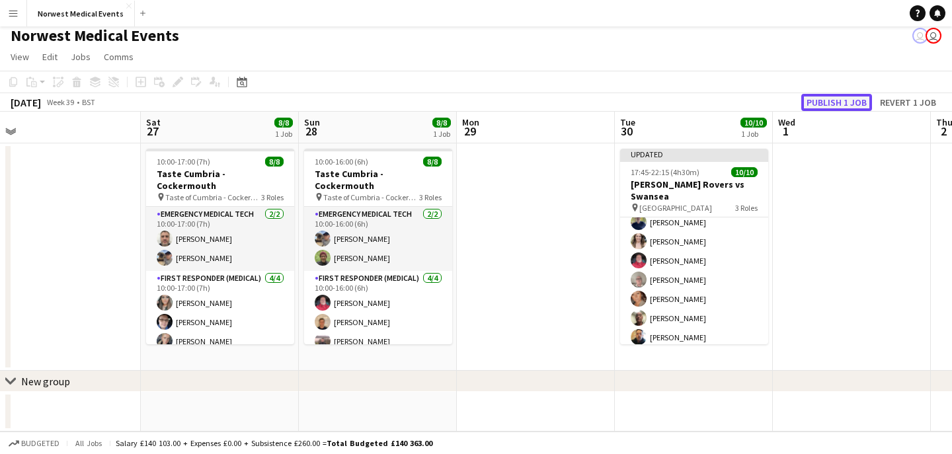
scroll to position [90, 0]
click at [835, 97] on button "Publish 1 job" at bounding box center [837, 102] width 71 height 17
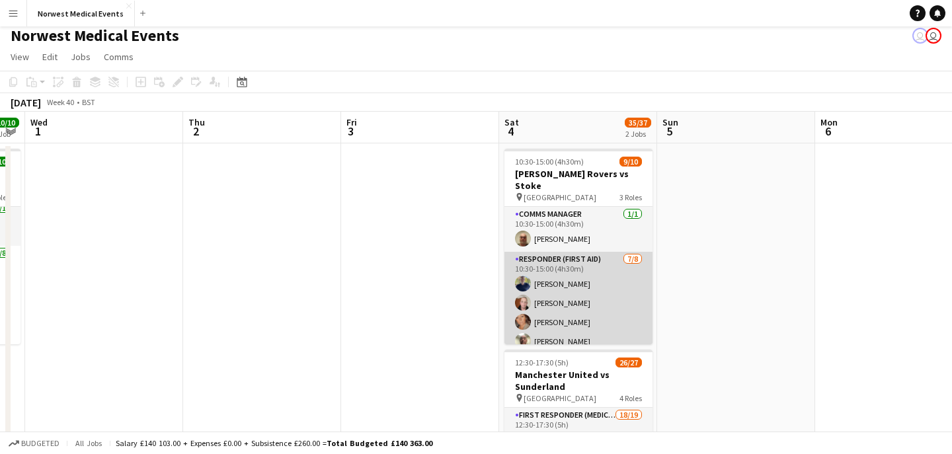
scroll to position [0, 582]
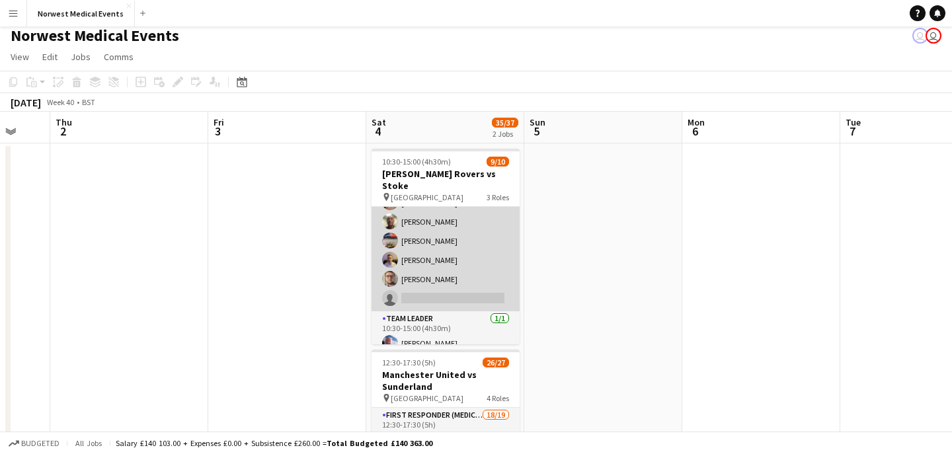
click at [485, 278] on app-card-role "Responder (First Aid) [DATE] 10:30-15:00 (4h30m) [PERSON_NAME] [PERSON_NAME] [P…" at bounding box center [446, 221] width 148 height 179
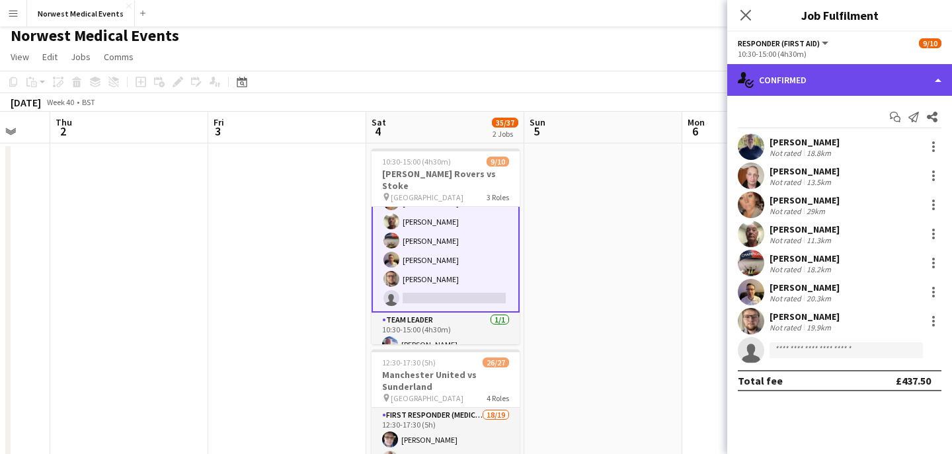
click at [839, 72] on div "single-neutral-actions-check-2 Confirmed" at bounding box center [840, 80] width 225 height 32
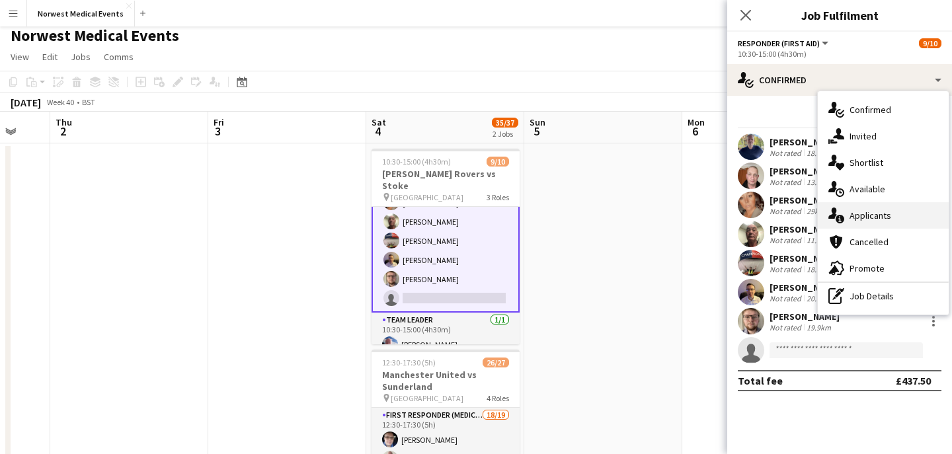
click at [864, 216] on span "Applicants" at bounding box center [871, 216] width 42 height 12
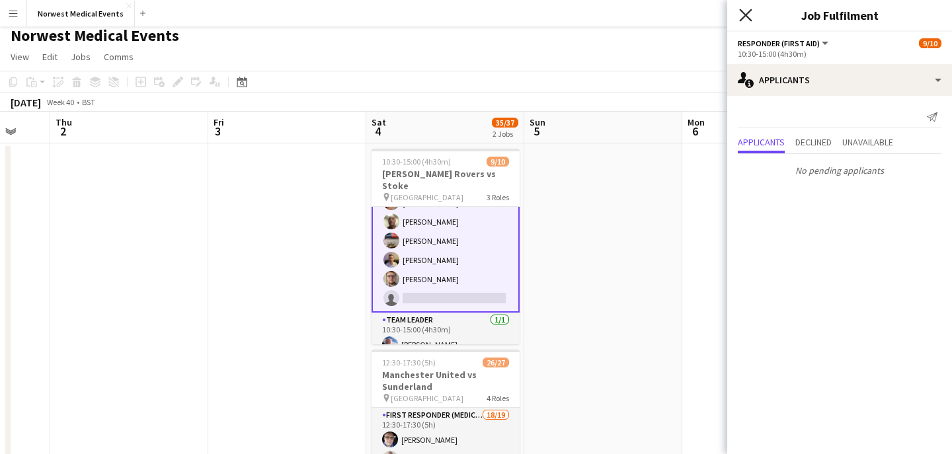
click at [750, 21] on icon "Close pop-in" at bounding box center [745, 15] width 13 height 13
